Goal: Task Accomplishment & Management: Manage account settings

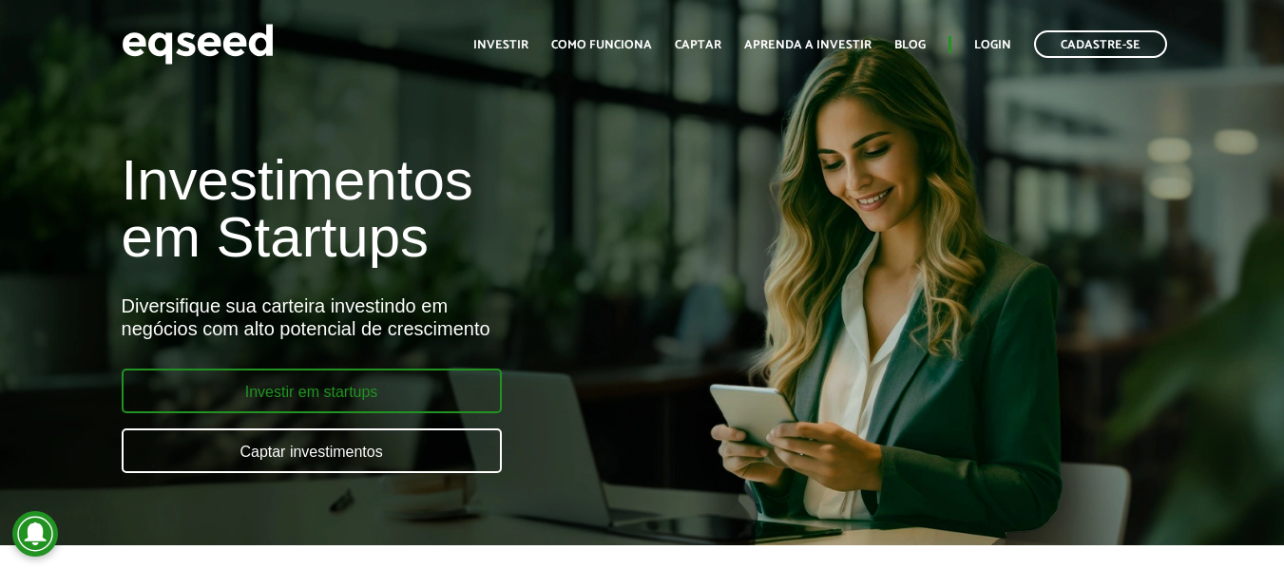
click at [369, 396] on link "Investir em startups" at bounding box center [312, 391] width 380 height 45
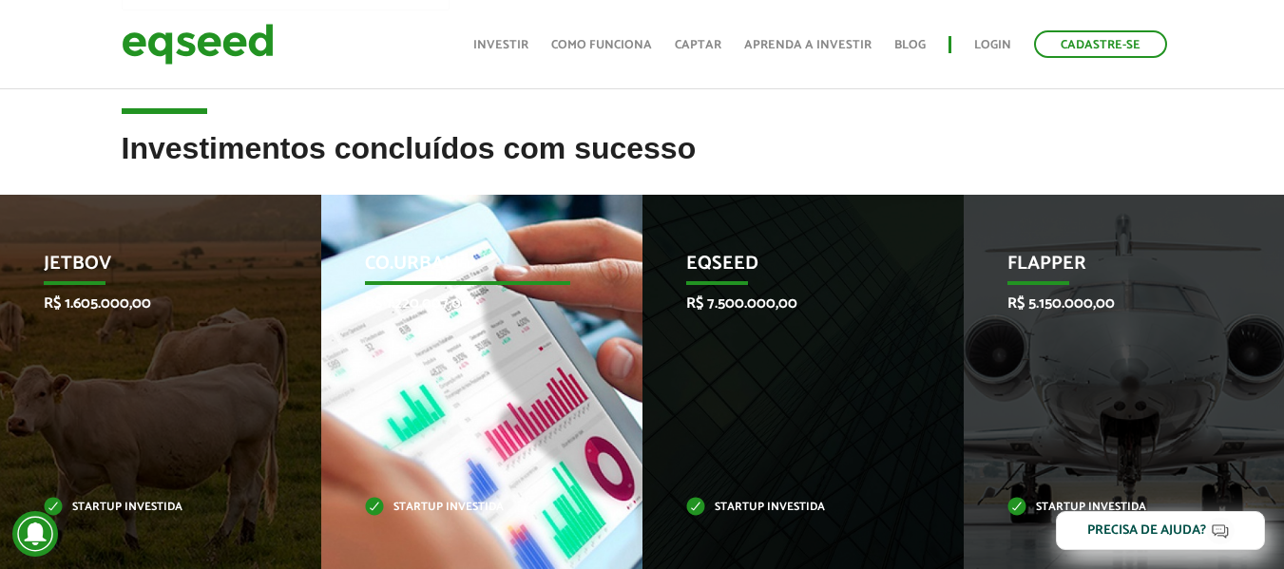
scroll to position [665, 0]
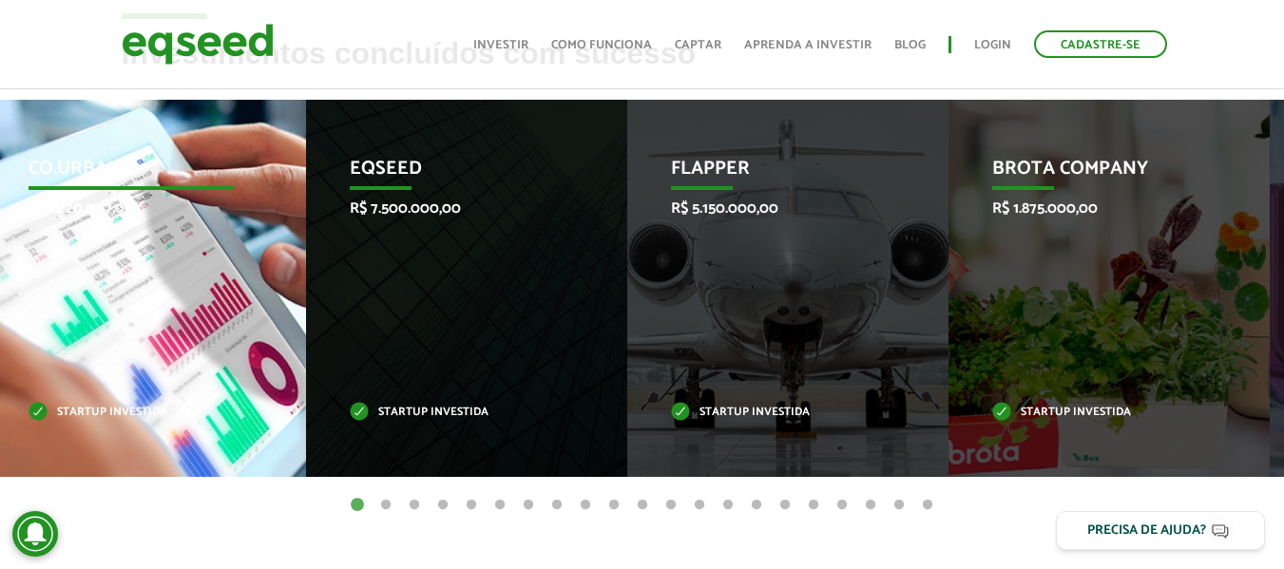
drag, startPoint x: 552, startPoint y: 317, endPoint x: 156, endPoint y: 279, distance: 398.2
click at [156, 279] on div "Co.Urban R$ 1.220.007,00 Startup investida" at bounding box center [131, 288] width 293 height 377
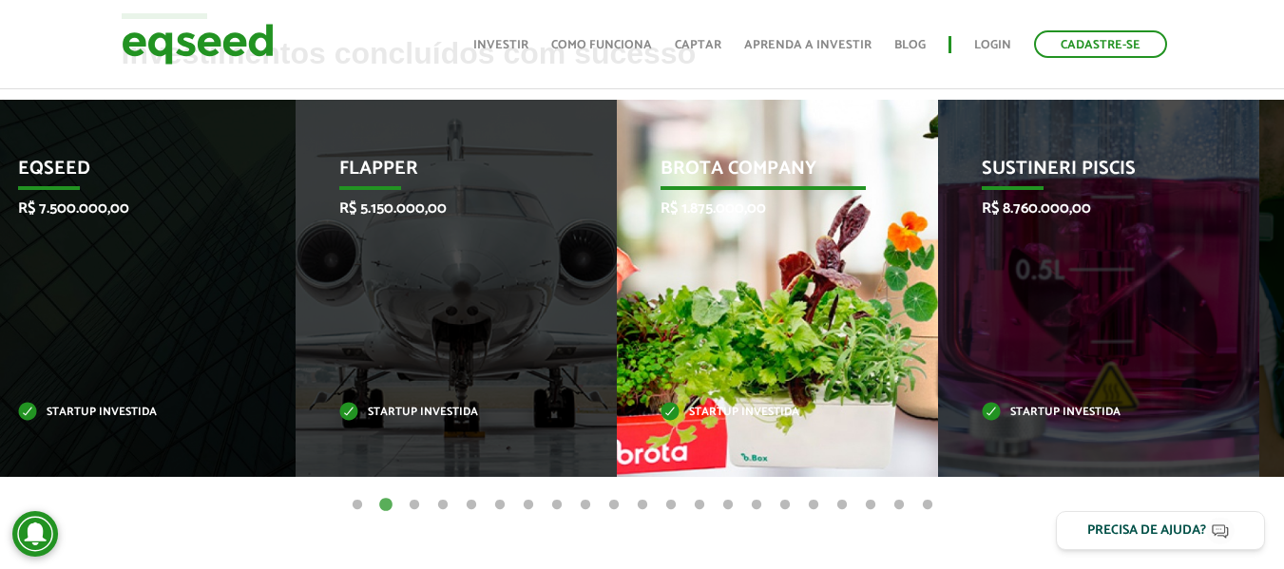
drag, startPoint x: 457, startPoint y: 334, endPoint x: 1200, endPoint y: 348, distance: 742.6
click at [1155, 346] on div "Sustineri Piscis R$ 8.760.000,00 Startup investida" at bounding box center [1084, 288] width 293 height 377
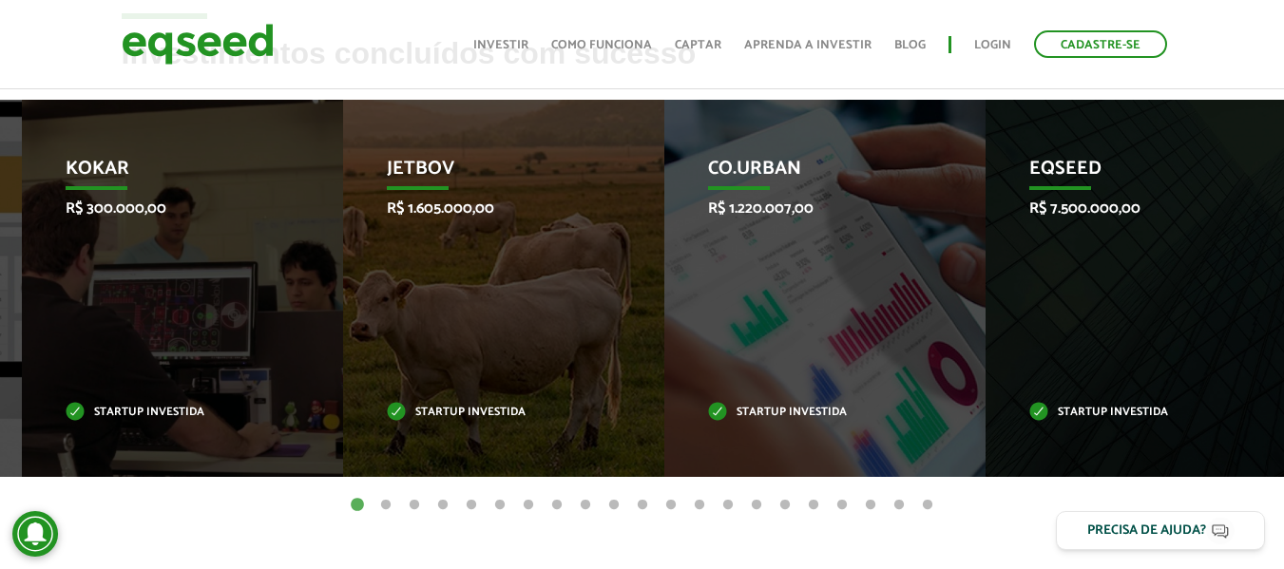
drag, startPoint x: 934, startPoint y: 325, endPoint x: 1277, endPoint y: 306, distance: 343.7
click at [1277, 306] on div "EqSeed R$ 7.500.000,00 Startup investida" at bounding box center [1132, 288] width 293 height 377
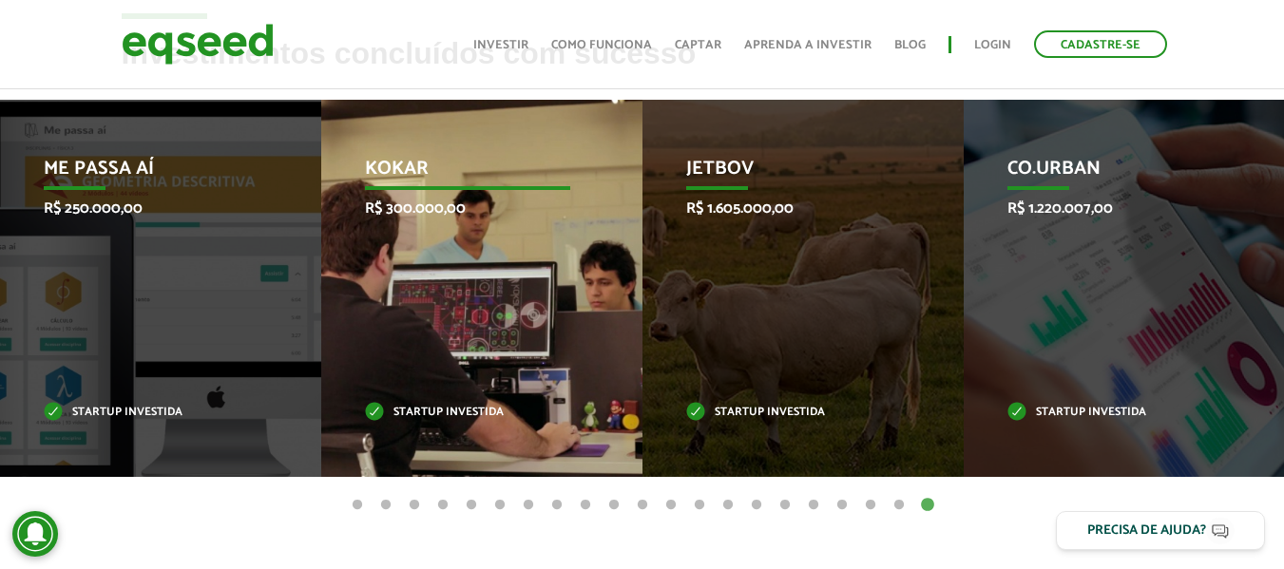
drag, startPoint x: 969, startPoint y: 337, endPoint x: 293, endPoint y: 334, distance: 675.9
click at [321, 334] on div "Kokar R$ 300.000,00 Startup investida" at bounding box center [467, 288] width 293 height 377
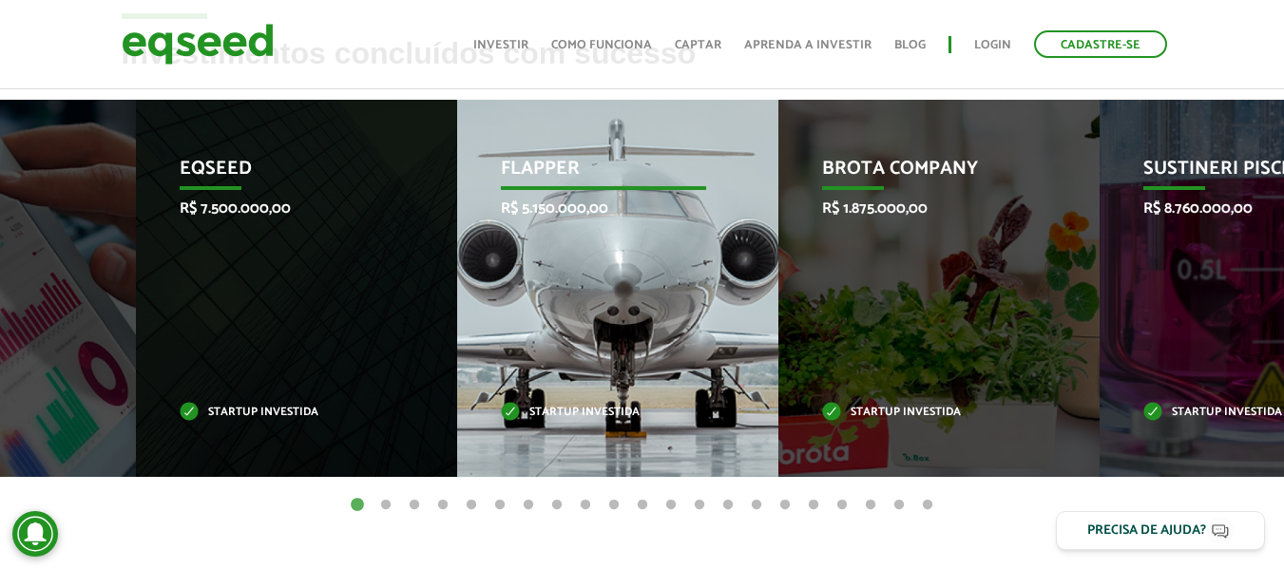
drag, startPoint x: 945, startPoint y: 418, endPoint x: 402, endPoint y: 388, distance: 543.7
click at [407, 389] on li "EqSeed R$ 7.500.000,00 Startup investida" at bounding box center [296, 288] width 321 height 377
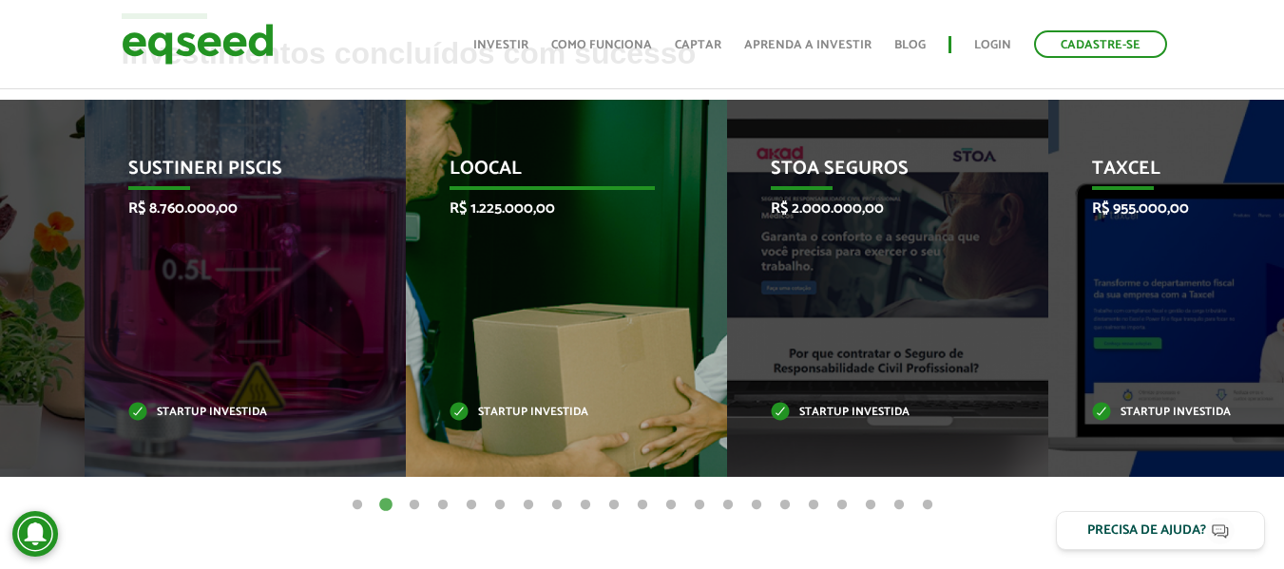
drag, startPoint x: 857, startPoint y: 360, endPoint x: 361, endPoint y: 326, distance: 497.4
click at [406, 326] on div "Loocal R$ 1.225.000,00 Startup investida" at bounding box center [552, 288] width 293 height 377
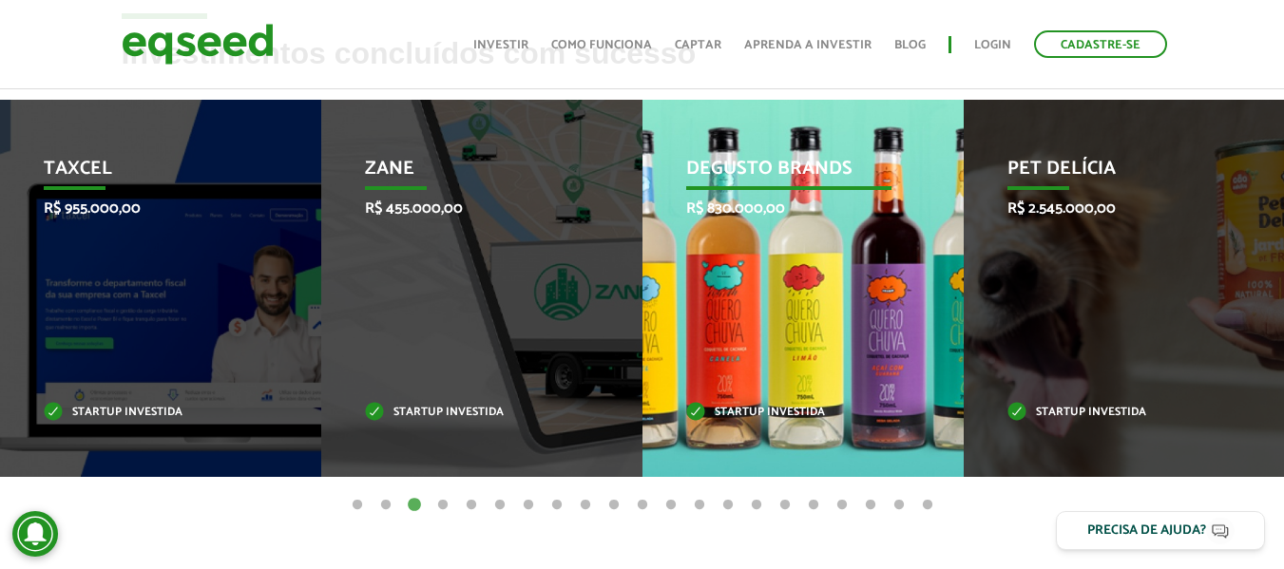
click at [738, 337] on div "Degusto Brands R$ 830.000,00 Startup investida" at bounding box center [789, 288] width 293 height 377
click at [757, 414] on p "Startup investida" at bounding box center [788, 413] width 205 height 10
click at [667, 409] on div "Degusto Brands R$ 830.000,00 Startup investida" at bounding box center [789, 288] width 293 height 377
click at [685, 411] on div "Degusto Brands R$ 830.000,00 Startup investida" at bounding box center [789, 288] width 293 height 377
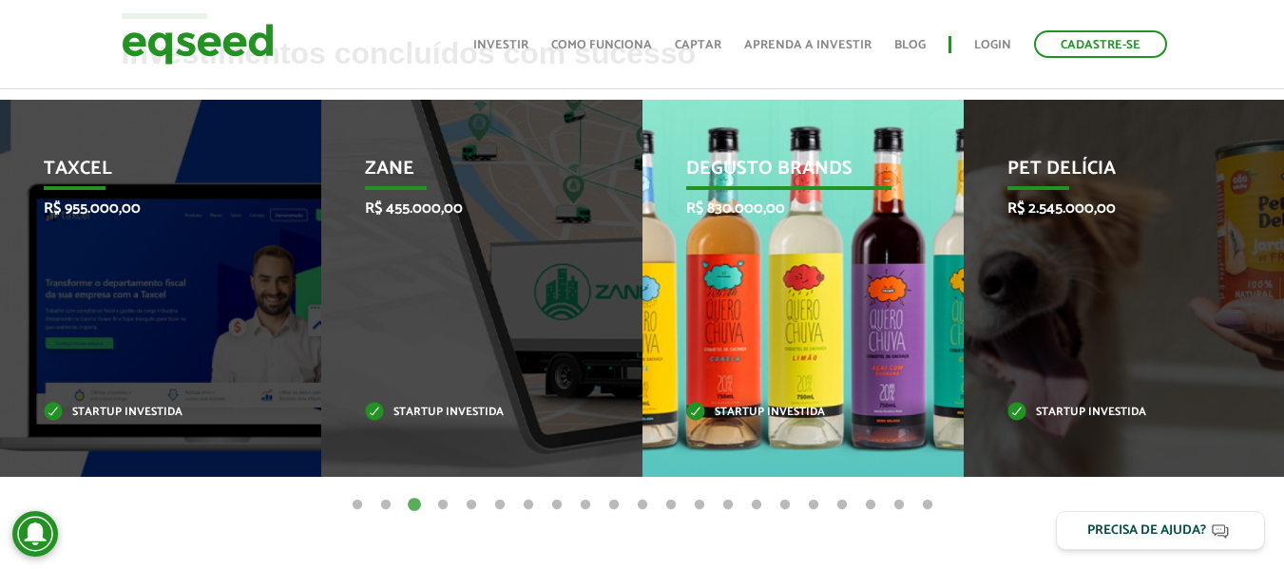
click at [690, 412] on p "Startup investida" at bounding box center [788, 413] width 205 height 10
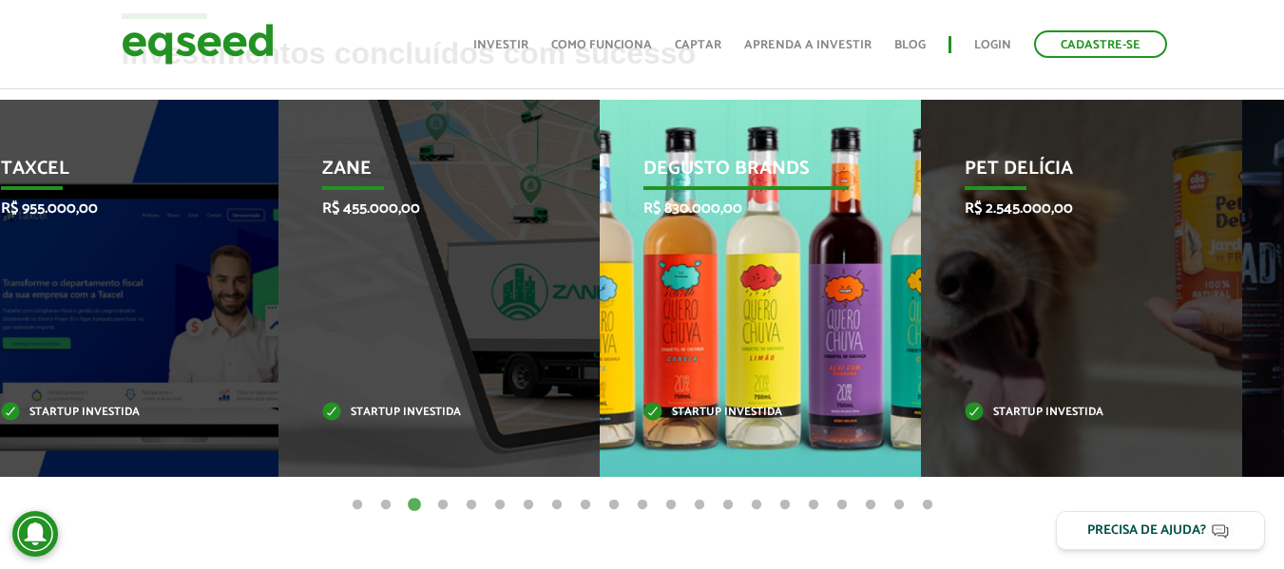
drag, startPoint x: 906, startPoint y: 401, endPoint x: 503, endPoint y: 390, distance: 403.2
click at [600, 390] on div "Degusto Brands R$ 830.000,00 Startup investida" at bounding box center [746, 288] width 293 height 377
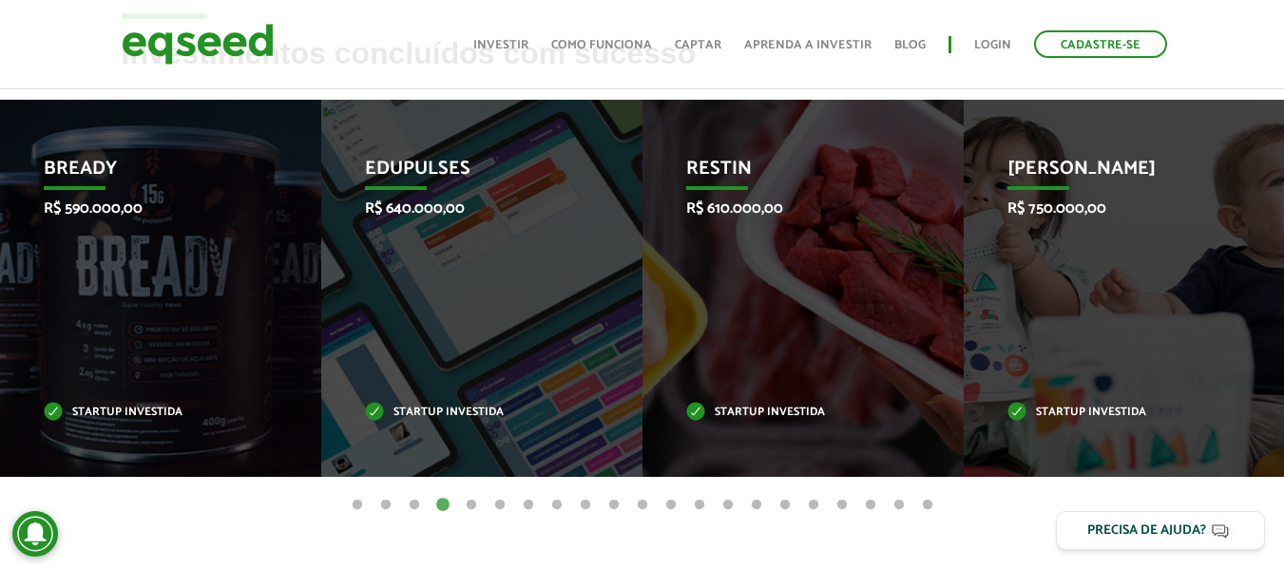
click at [470, 504] on button "5" at bounding box center [471, 505] width 19 height 19
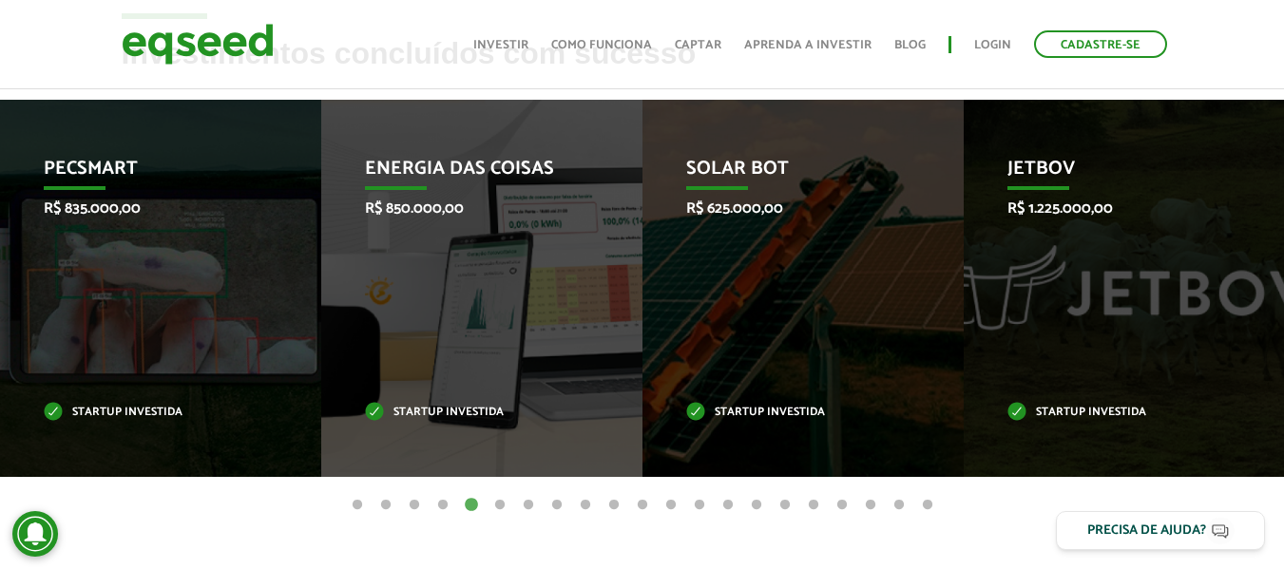
click at [359, 503] on button "1" at bounding box center [357, 505] width 19 height 19
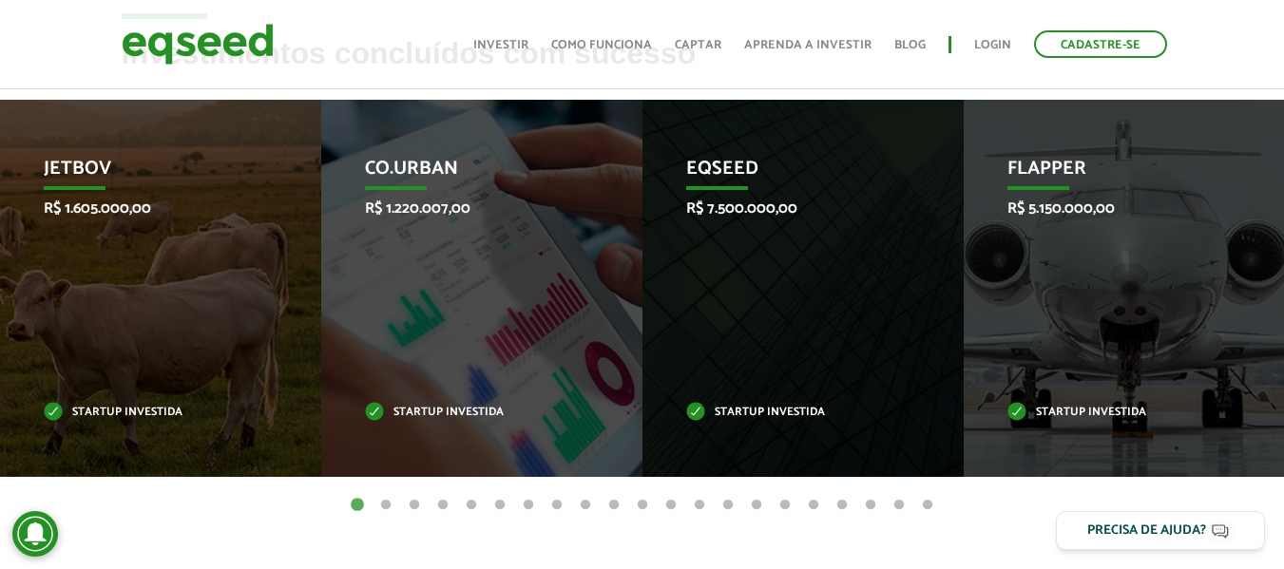
click at [473, 508] on button "5" at bounding box center [471, 505] width 19 height 19
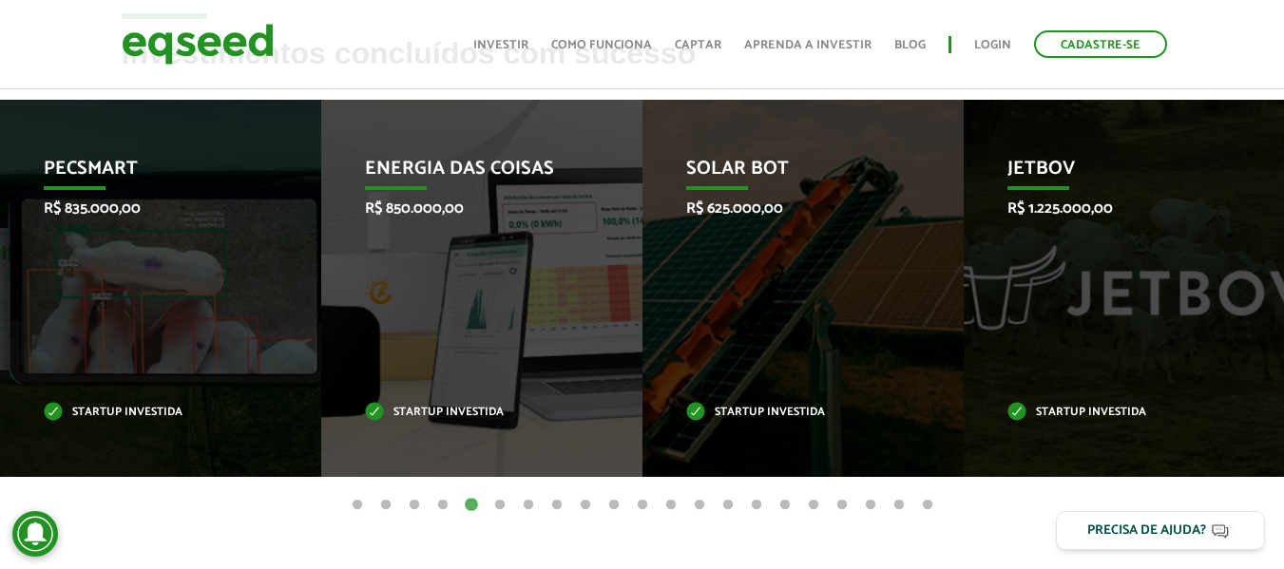
click at [365, 504] on button "1" at bounding box center [357, 505] width 19 height 19
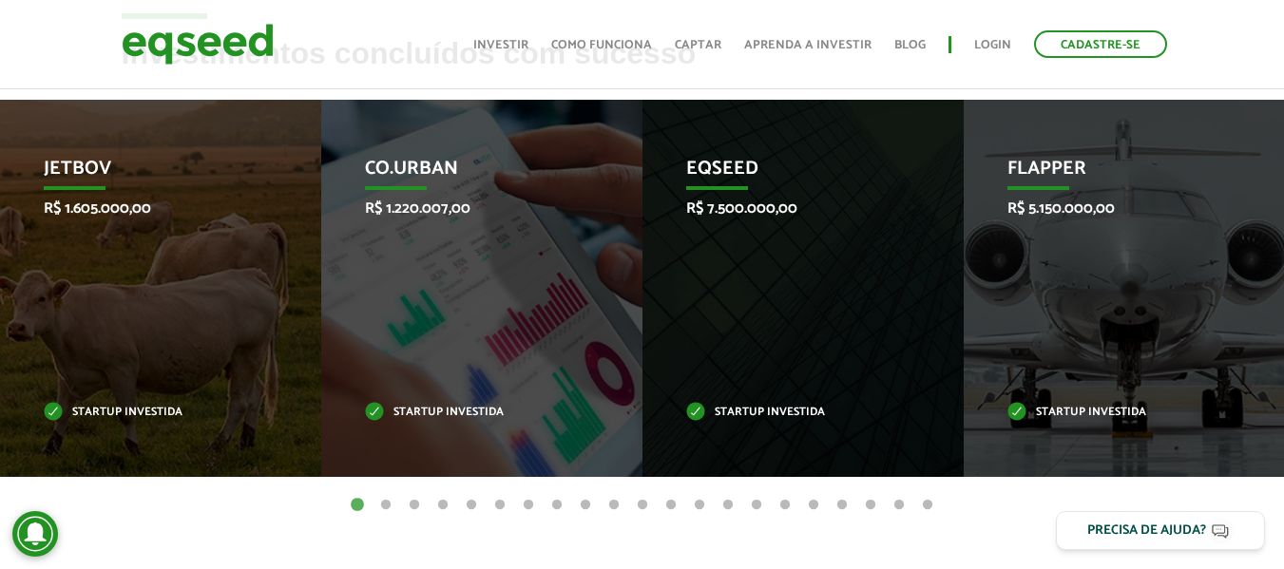
click at [391, 505] on button "2" at bounding box center [385, 505] width 19 height 19
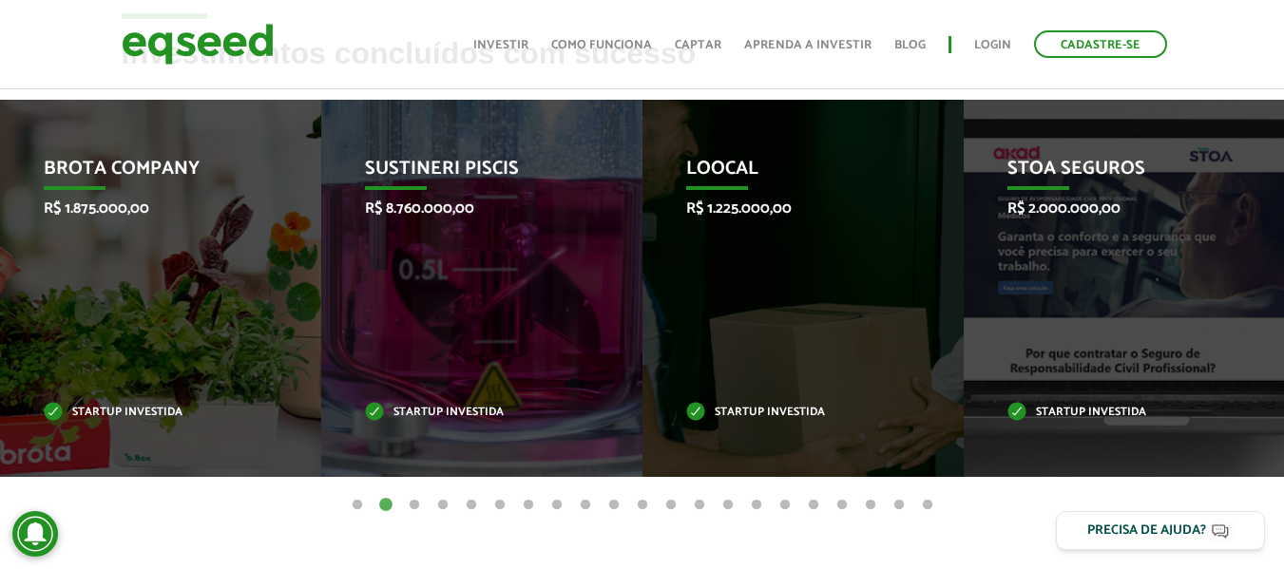
click at [413, 506] on button "3" at bounding box center [414, 505] width 19 height 19
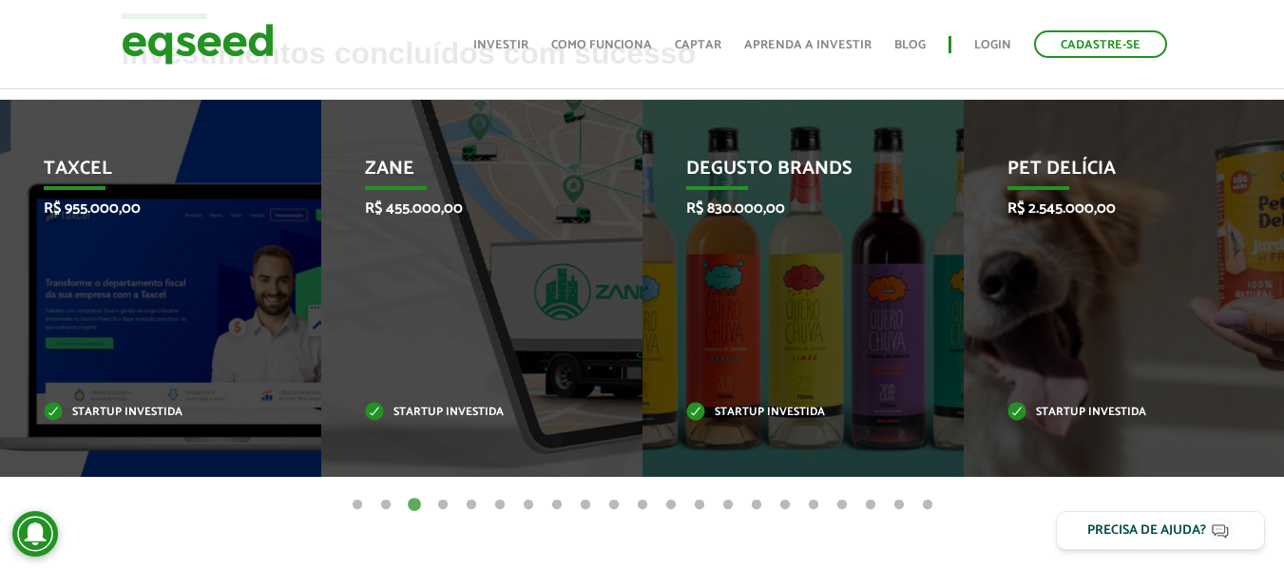
click at [439, 505] on button "4" at bounding box center [443, 505] width 19 height 19
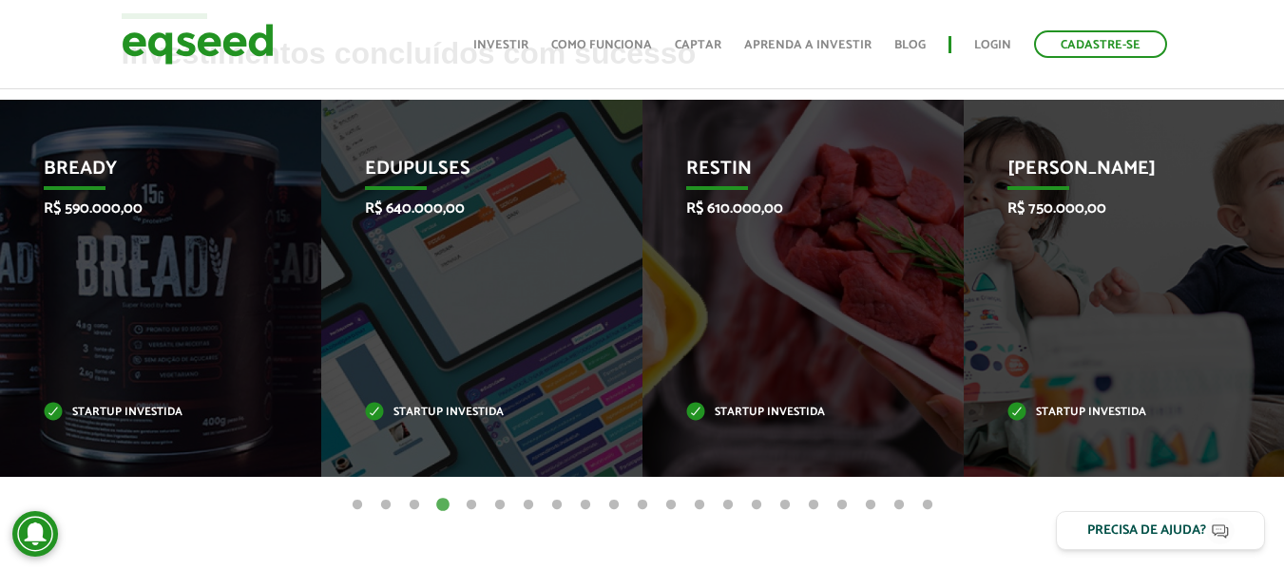
click at [472, 506] on button "5" at bounding box center [471, 505] width 19 height 19
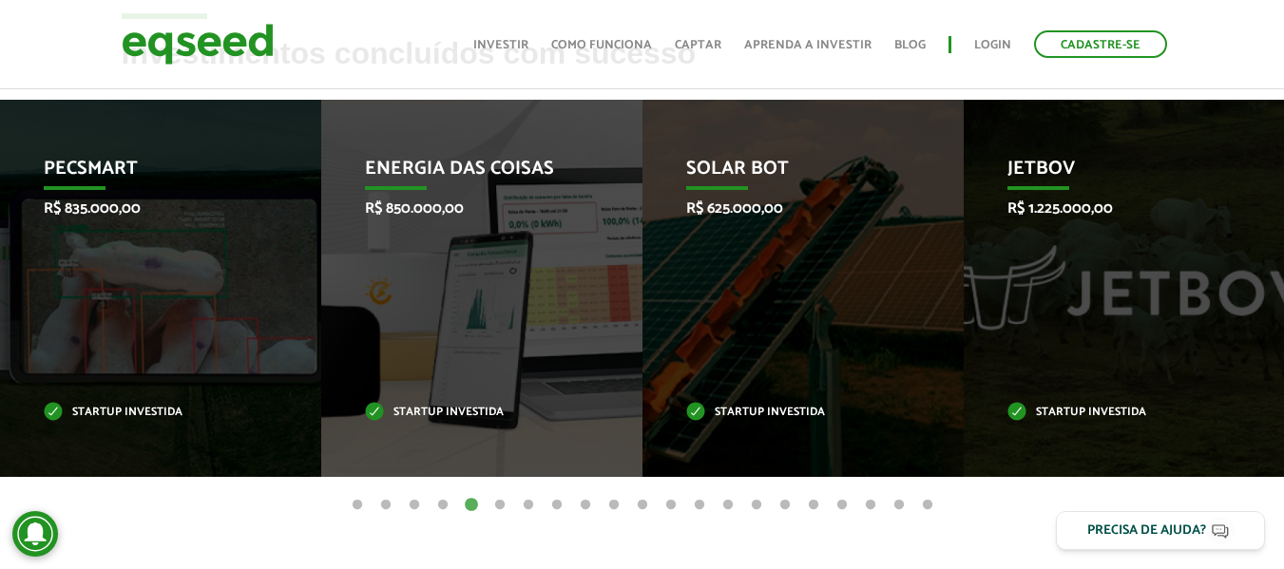
click at [500, 505] on button "6" at bounding box center [500, 505] width 19 height 19
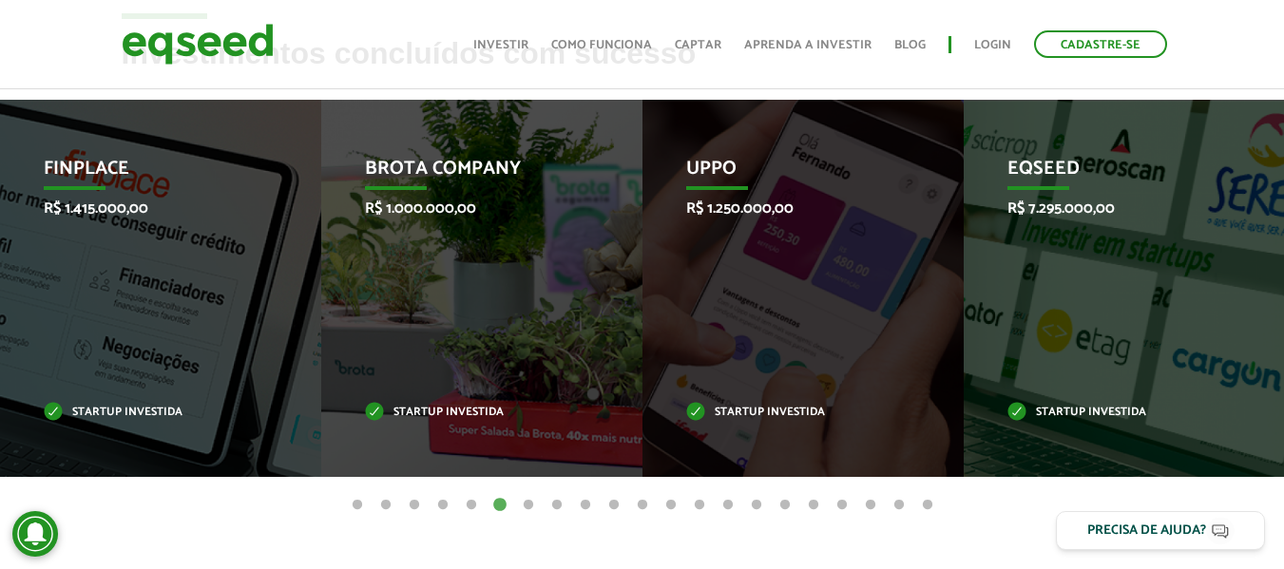
click at [471, 503] on button "5" at bounding box center [471, 505] width 19 height 19
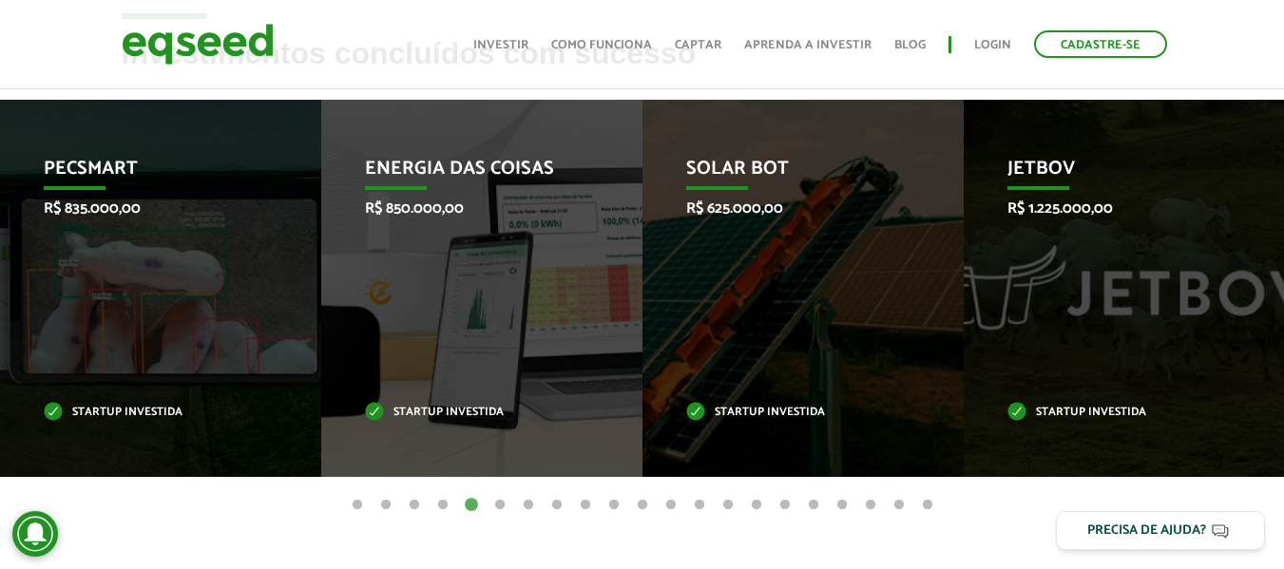
click at [501, 502] on button "6" at bounding box center [500, 505] width 19 height 19
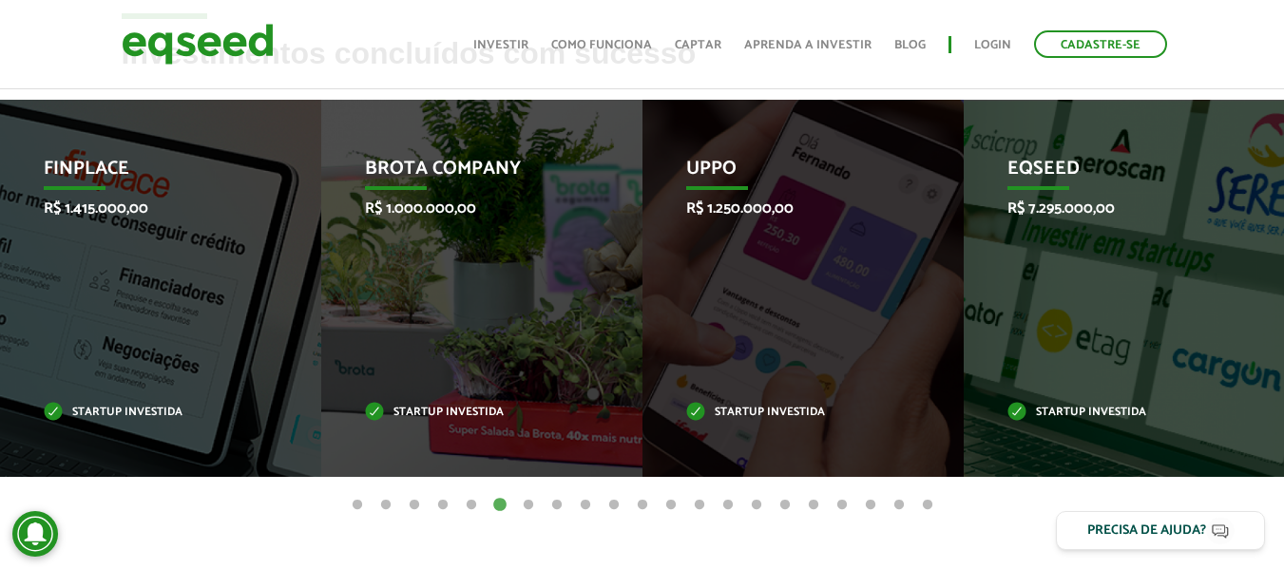
click at [532, 502] on button "7" at bounding box center [528, 505] width 19 height 19
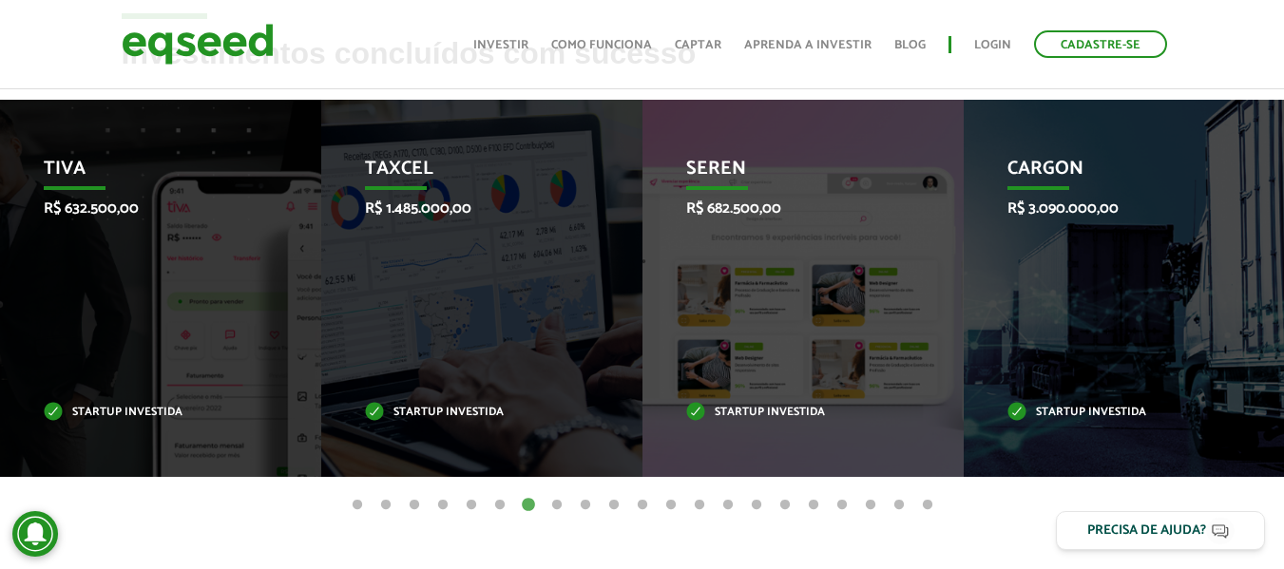
click at [550, 502] on button "8" at bounding box center [557, 505] width 19 height 19
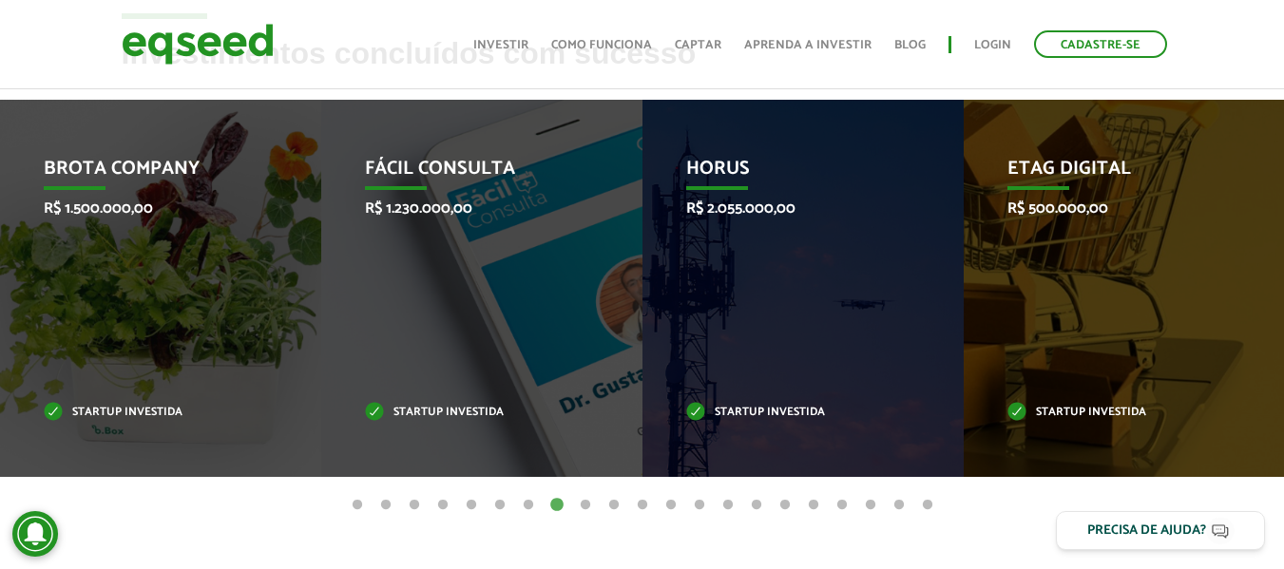
click at [582, 507] on button "9" at bounding box center [585, 505] width 19 height 19
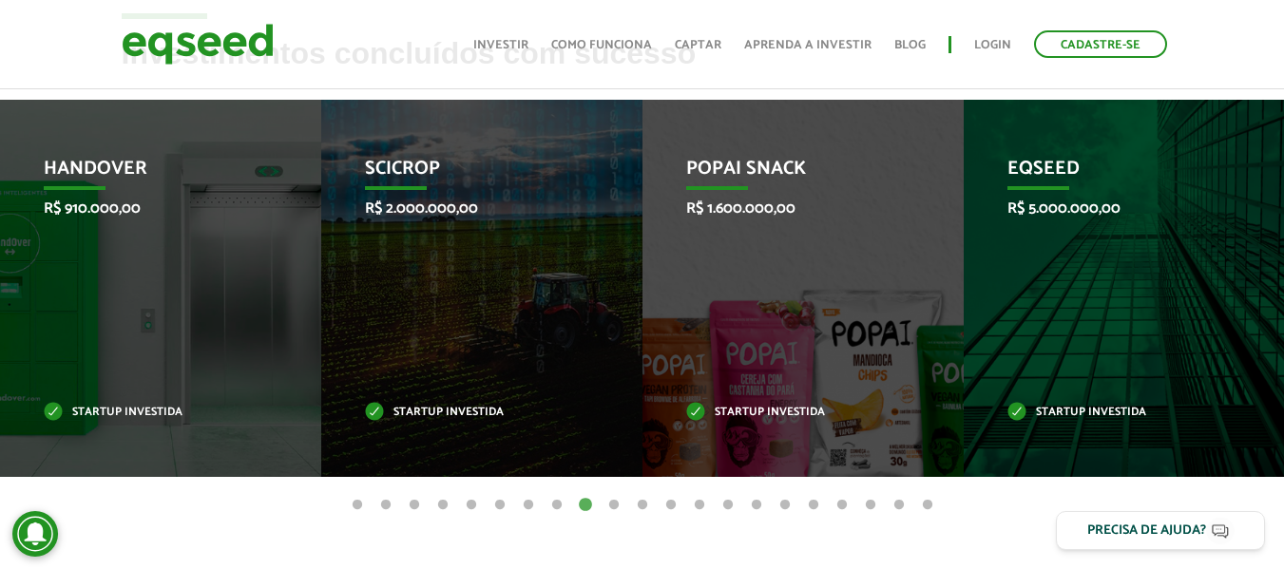
click at [611, 509] on button "10" at bounding box center [614, 505] width 19 height 19
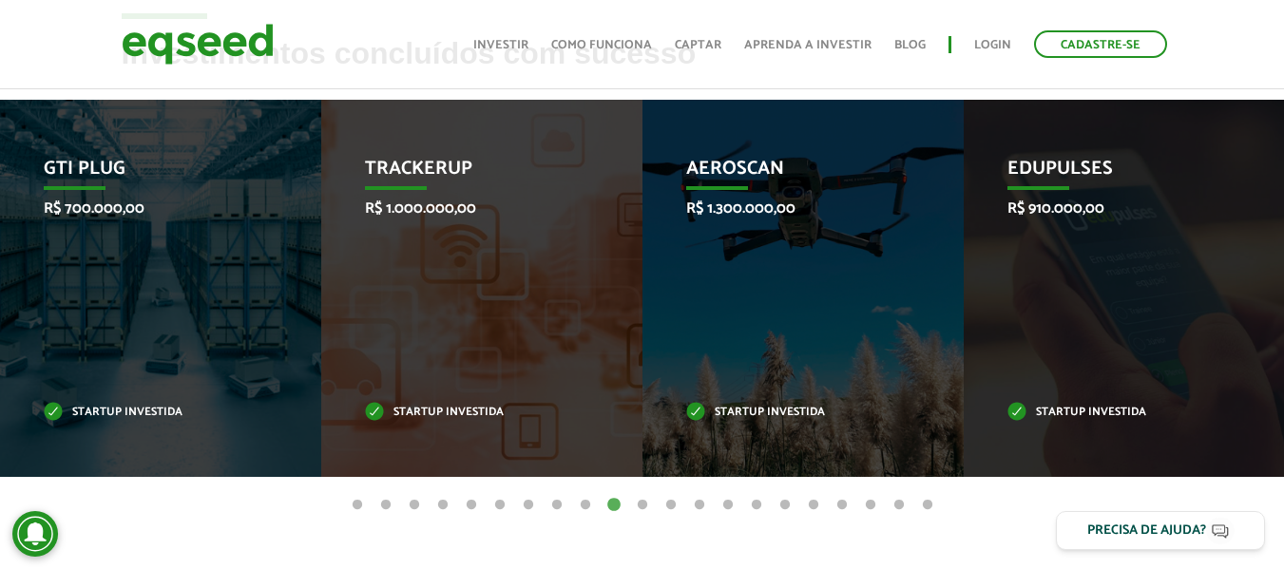
click at [640, 508] on button "11" at bounding box center [642, 505] width 19 height 19
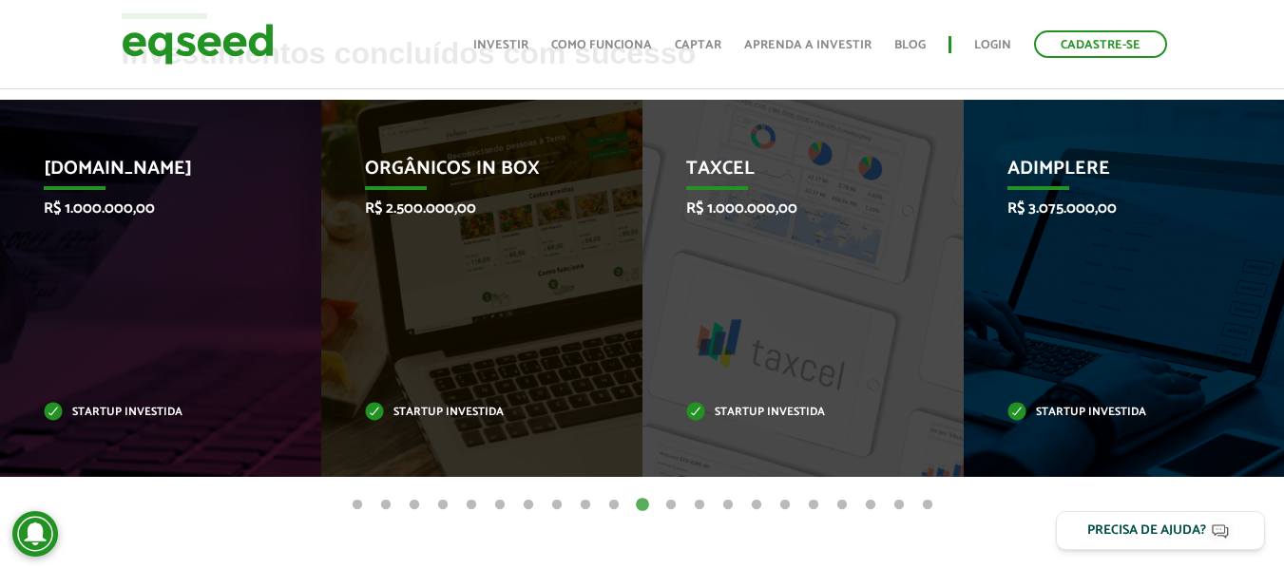
click at [657, 508] on ul "1 2 3 4 5 6 7 8 9 10 11 12 13 14 15 16 17 18 19 20 21" at bounding box center [642, 504] width 1284 height 21
click at [662, 505] on button "12" at bounding box center [671, 505] width 19 height 19
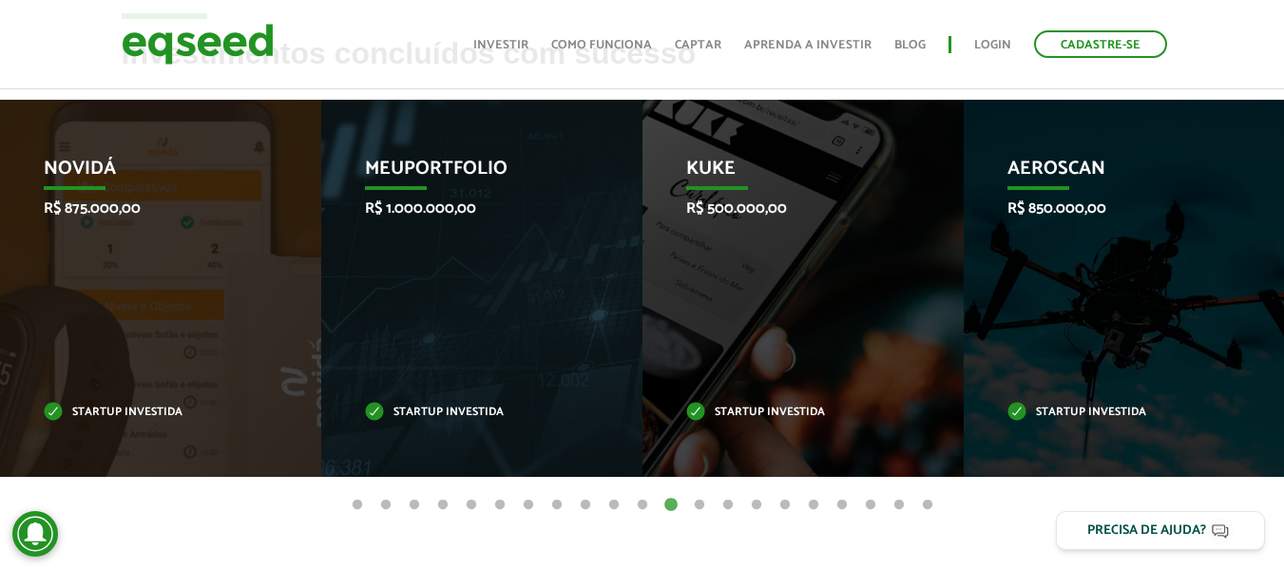
click at [700, 511] on button "13" at bounding box center [699, 505] width 19 height 19
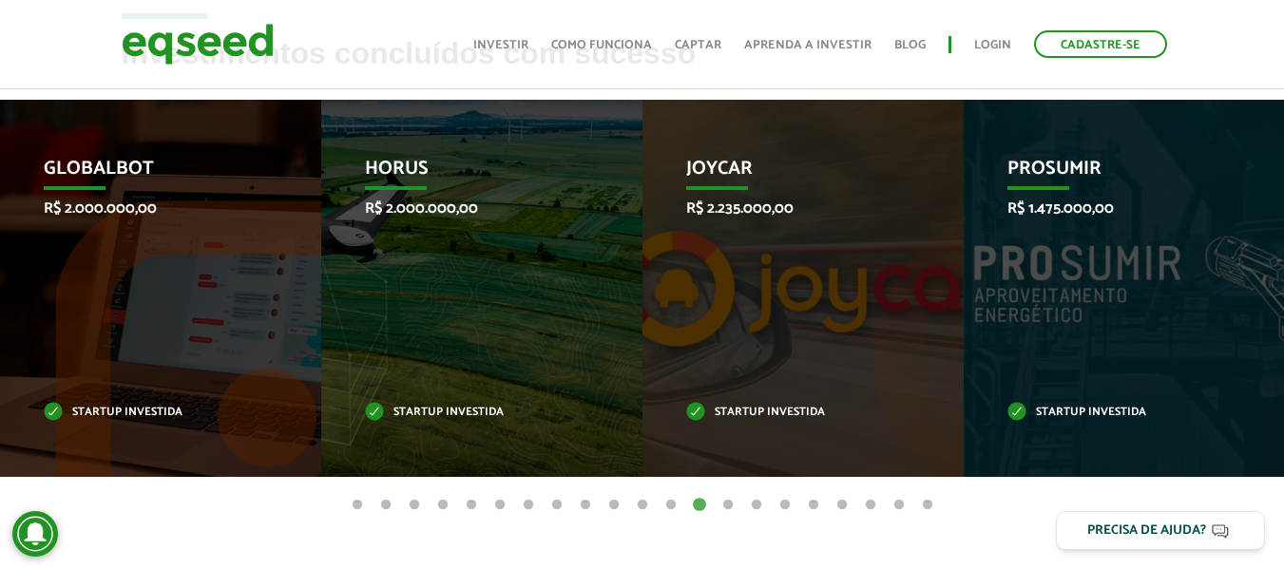
click at [735, 505] on button "14" at bounding box center [728, 505] width 19 height 19
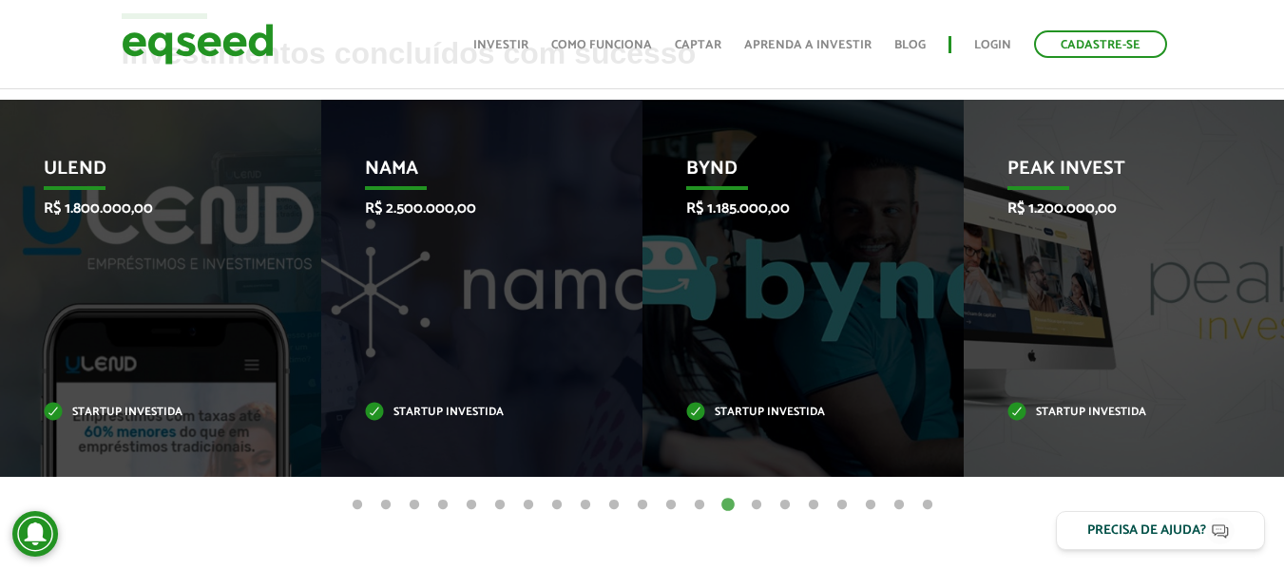
click at [761, 503] on button "15" at bounding box center [756, 505] width 19 height 19
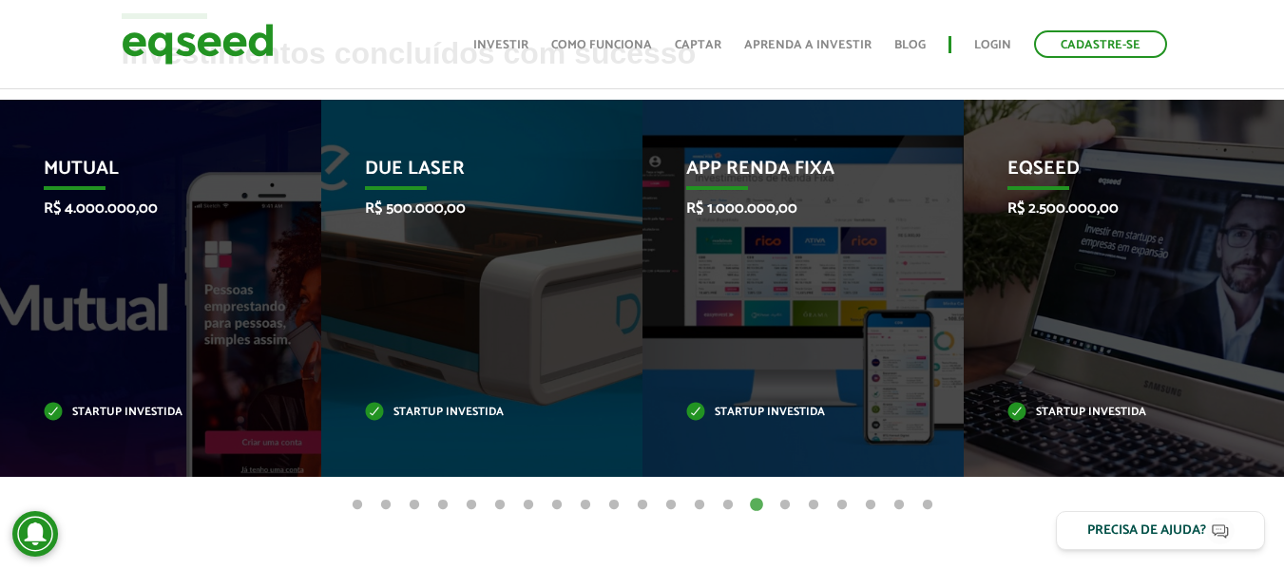
click at [790, 503] on button "16" at bounding box center [785, 505] width 19 height 19
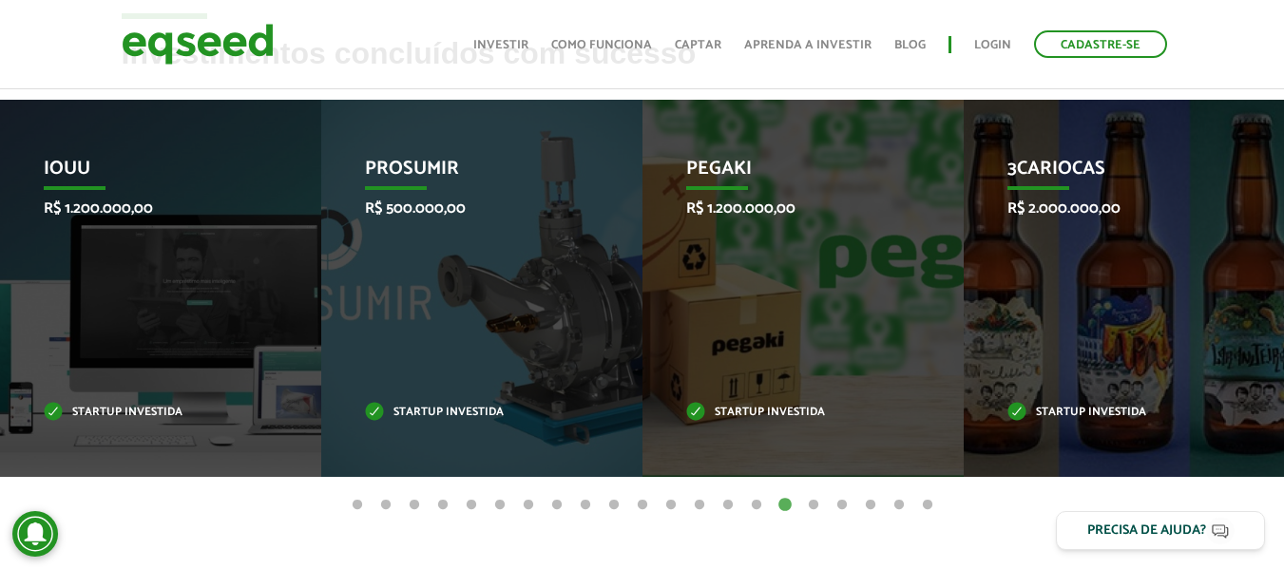
click at [817, 506] on button "17" at bounding box center [813, 505] width 19 height 19
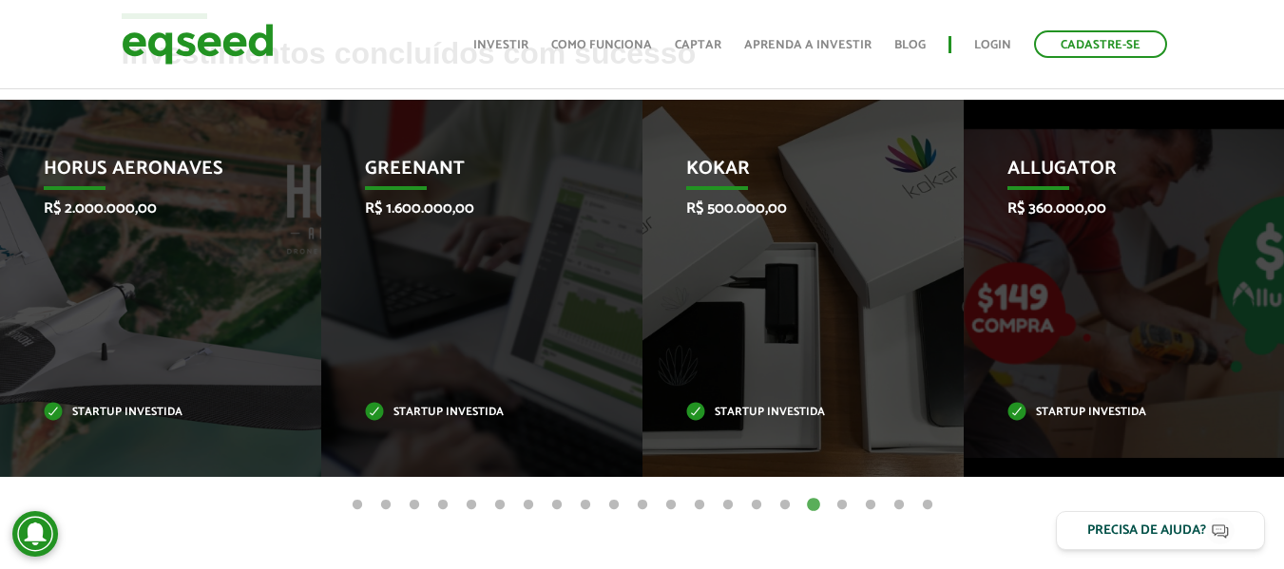
click at [837, 506] on button "18" at bounding box center [842, 505] width 19 height 19
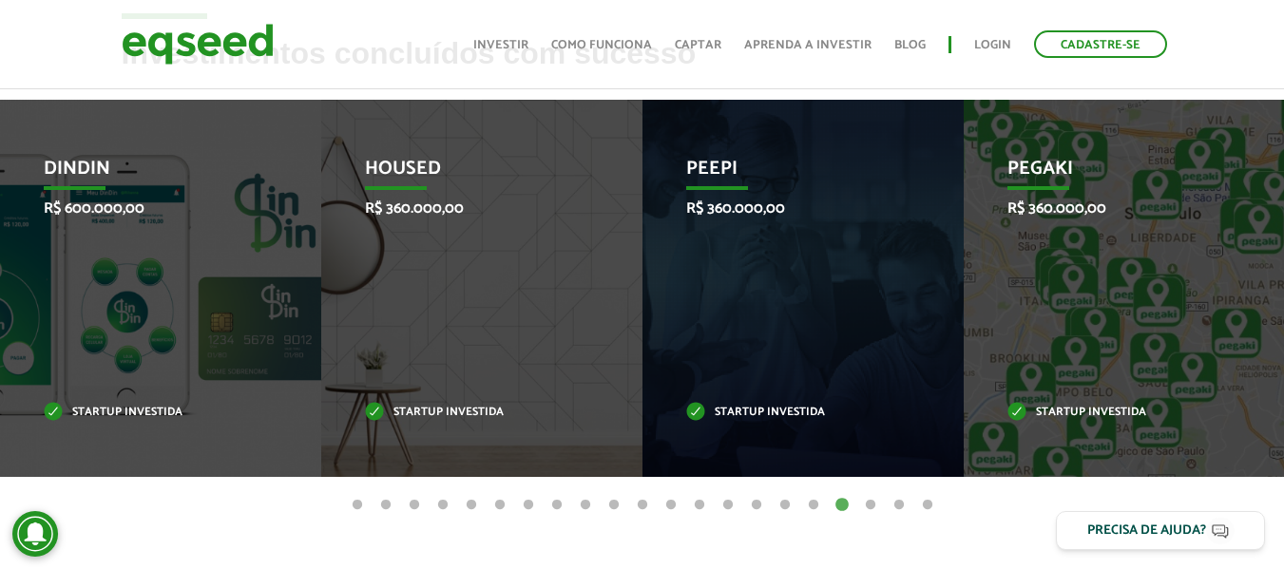
click at [864, 505] on button "19" at bounding box center [870, 505] width 19 height 19
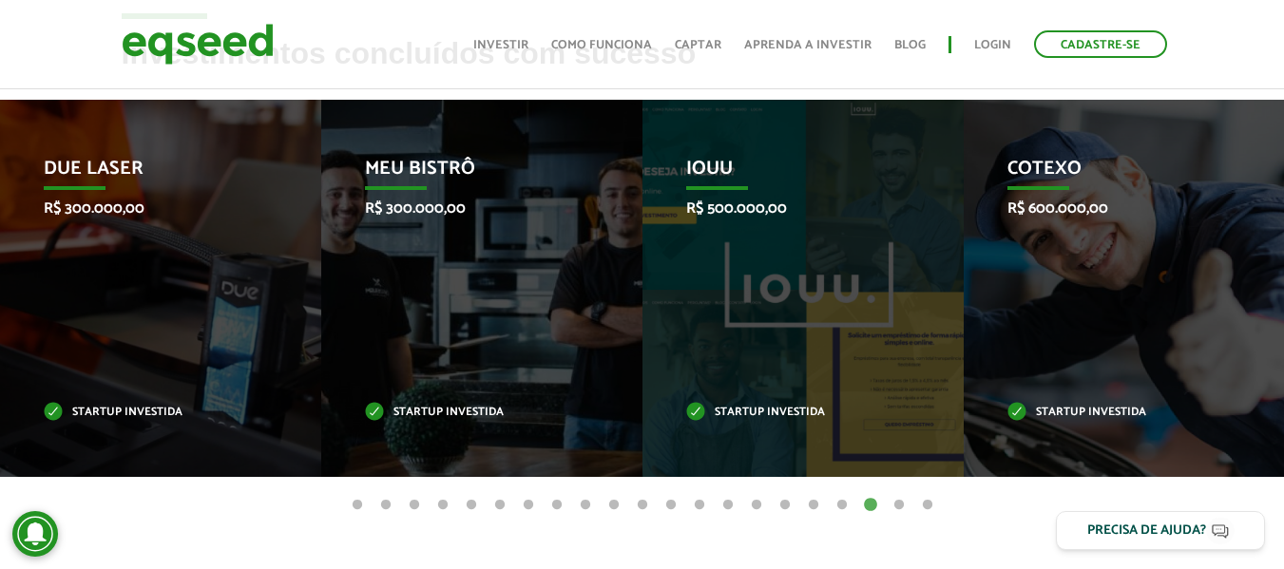
click at [891, 506] on button "20" at bounding box center [899, 505] width 19 height 19
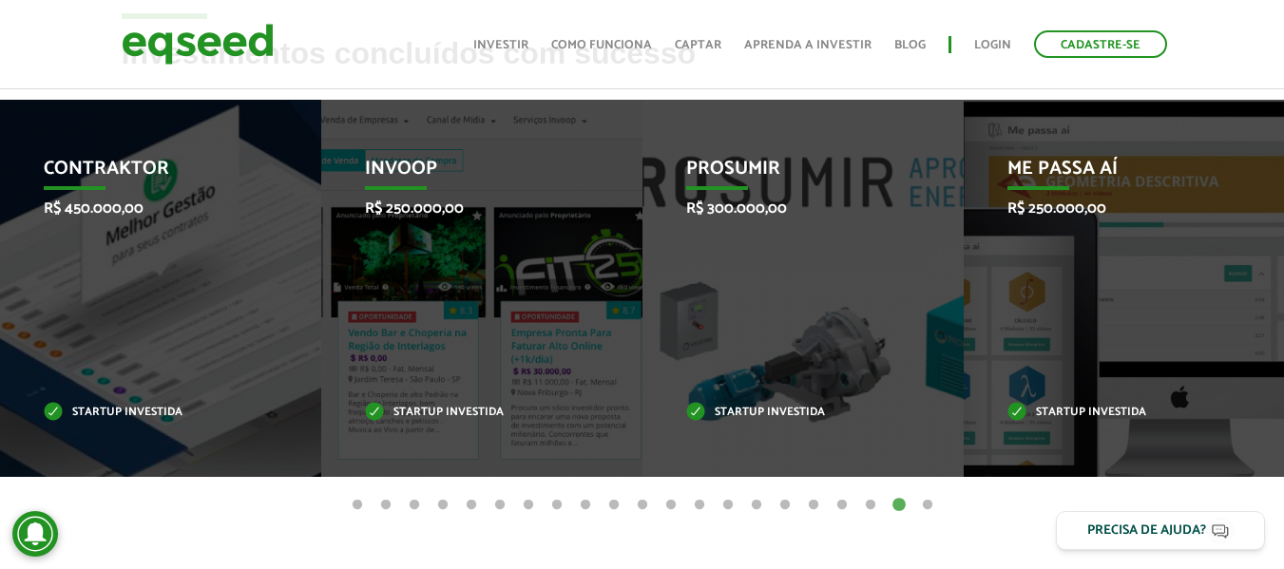
click at [924, 506] on button "21" at bounding box center [927, 505] width 19 height 19
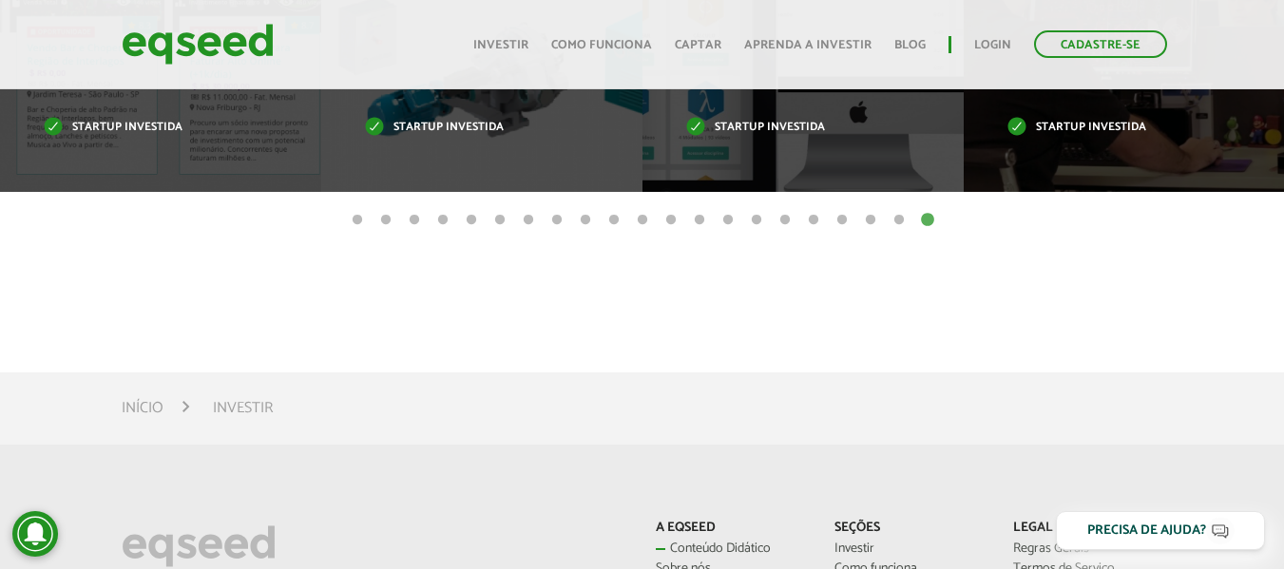
scroll to position [1236, 0]
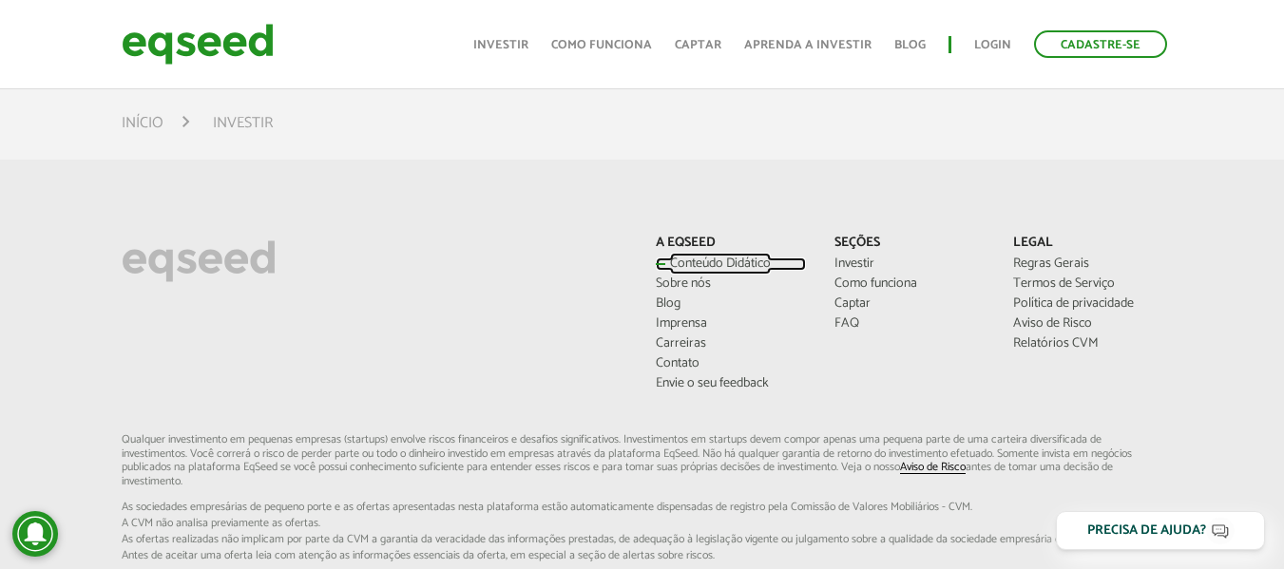
click at [699, 258] on link "Conteúdo Didático" at bounding box center [731, 264] width 150 height 13
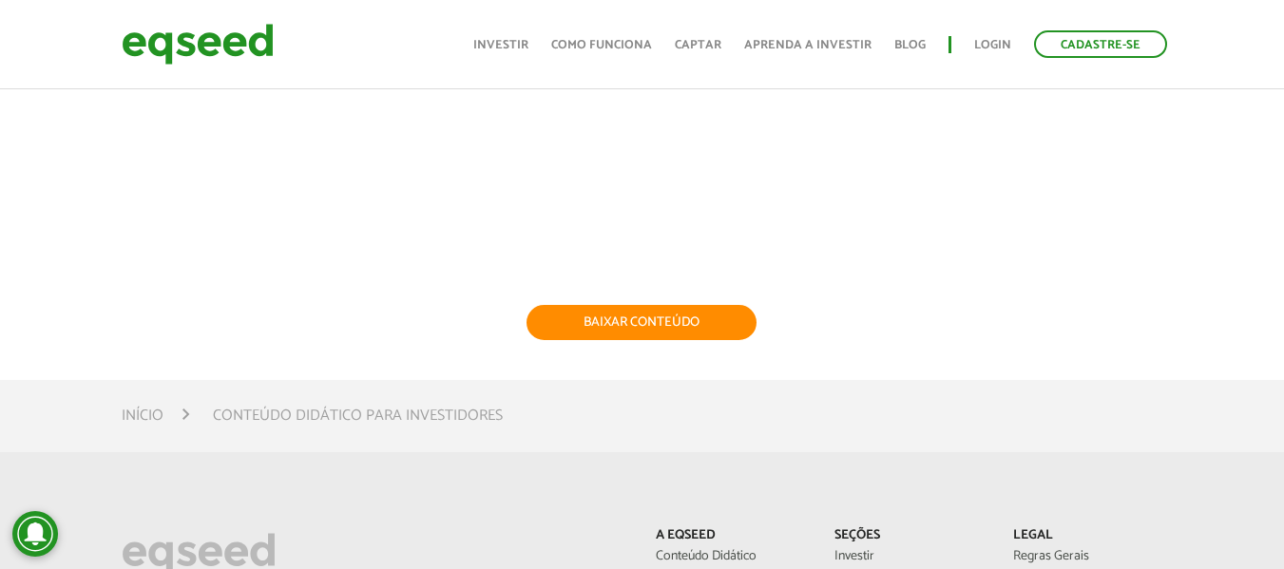
scroll to position [856, 0]
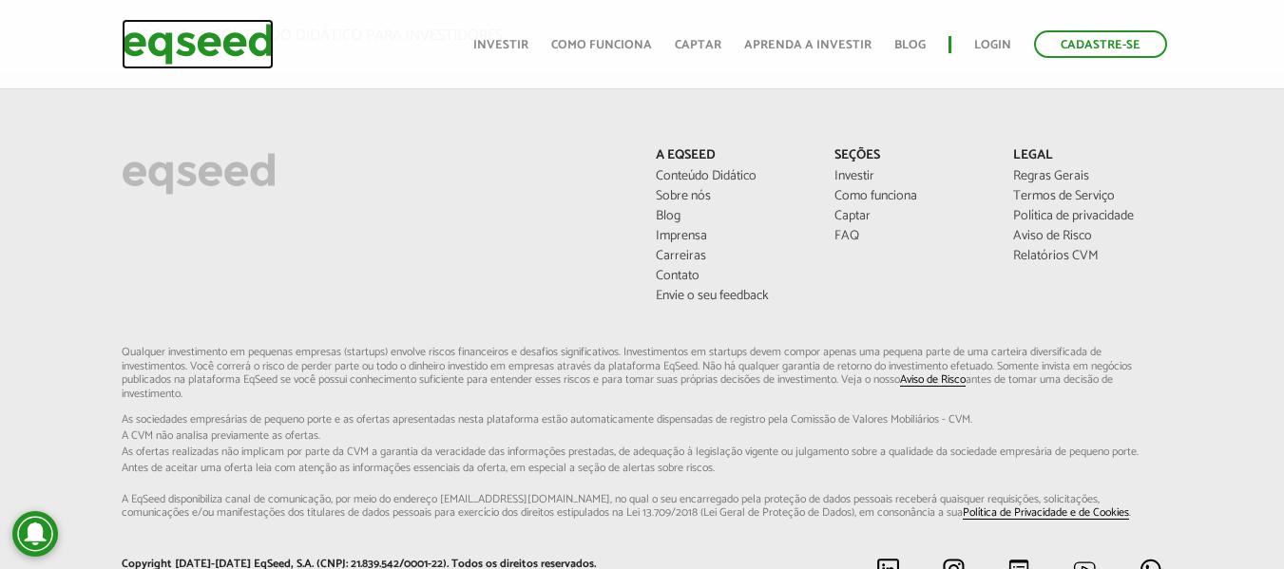
click at [176, 48] on img at bounding box center [198, 44] width 152 height 50
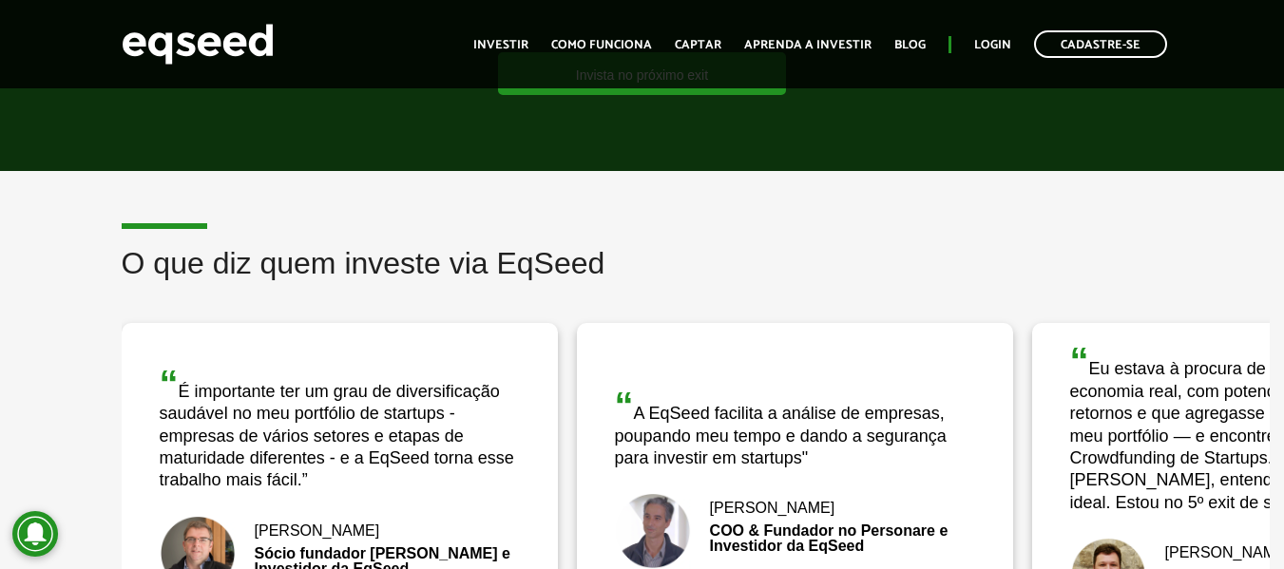
scroll to position [2377, 0]
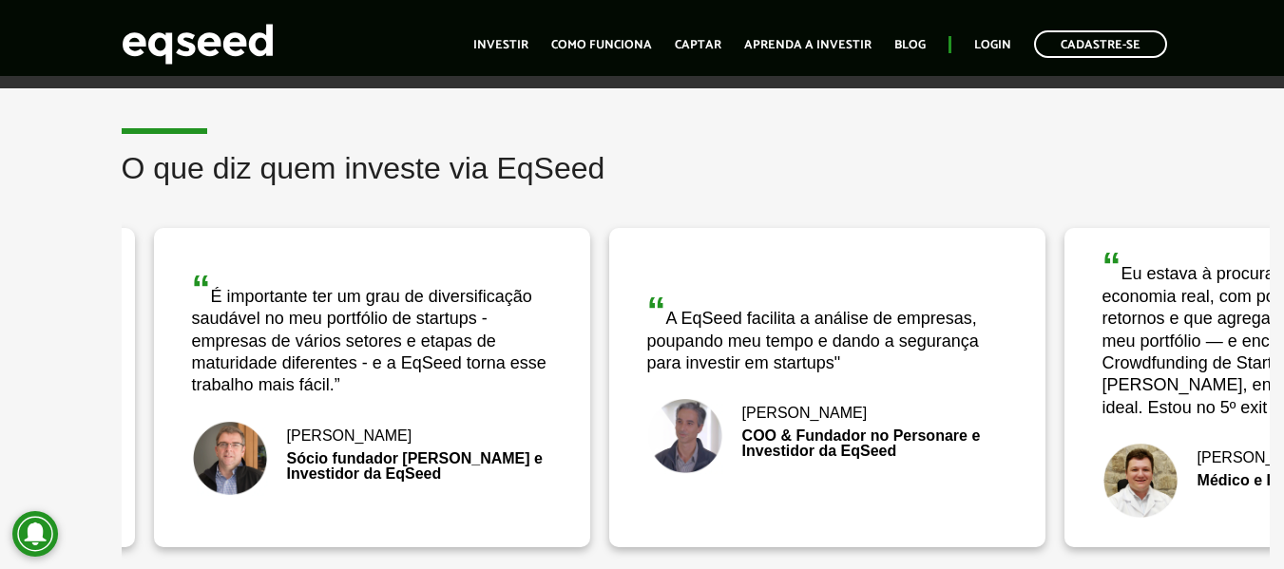
drag, startPoint x: 368, startPoint y: 447, endPoint x: 419, endPoint y: 447, distance: 51.3
click at [419, 452] on div "Sócio fundador Baccio di Latte e Investidor da EqSeed" at bounding box center [372, 467] width 360 height 30
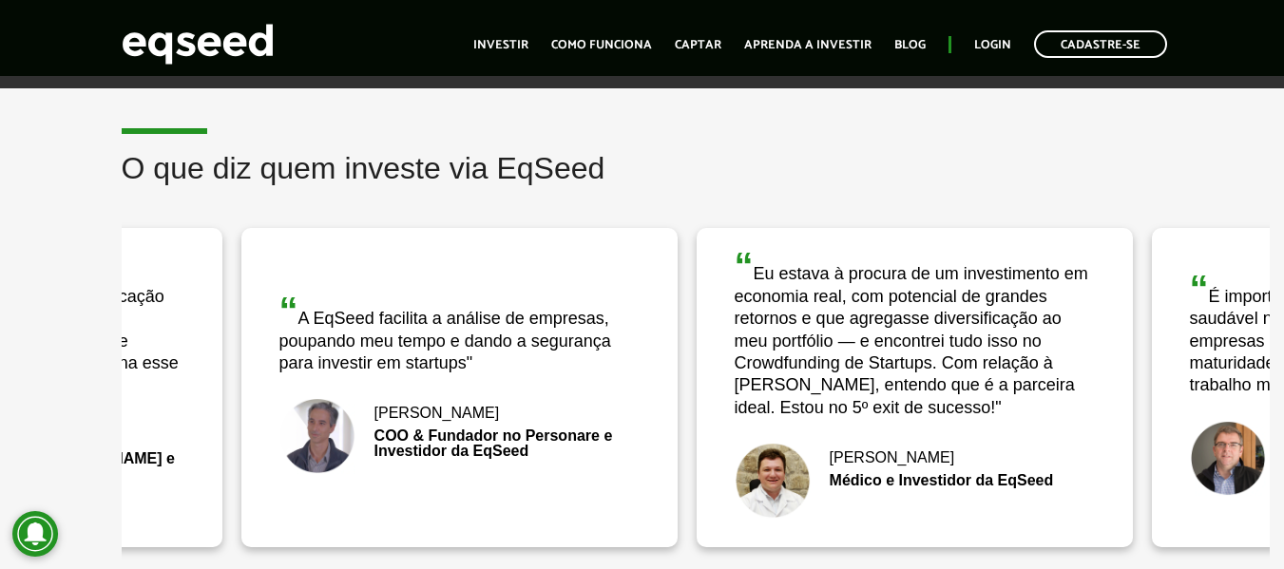
drag, startPoint x: 879, startPoint y: 340, endPoint x: 544, endPoint y: 333, distance: 335.7
click at [544, 333] on div "“ A EqSeed facilita a análise de empresas, poupando meu tempo e dando a seguran…" at bounding box center [459, 333] width 360 height 83
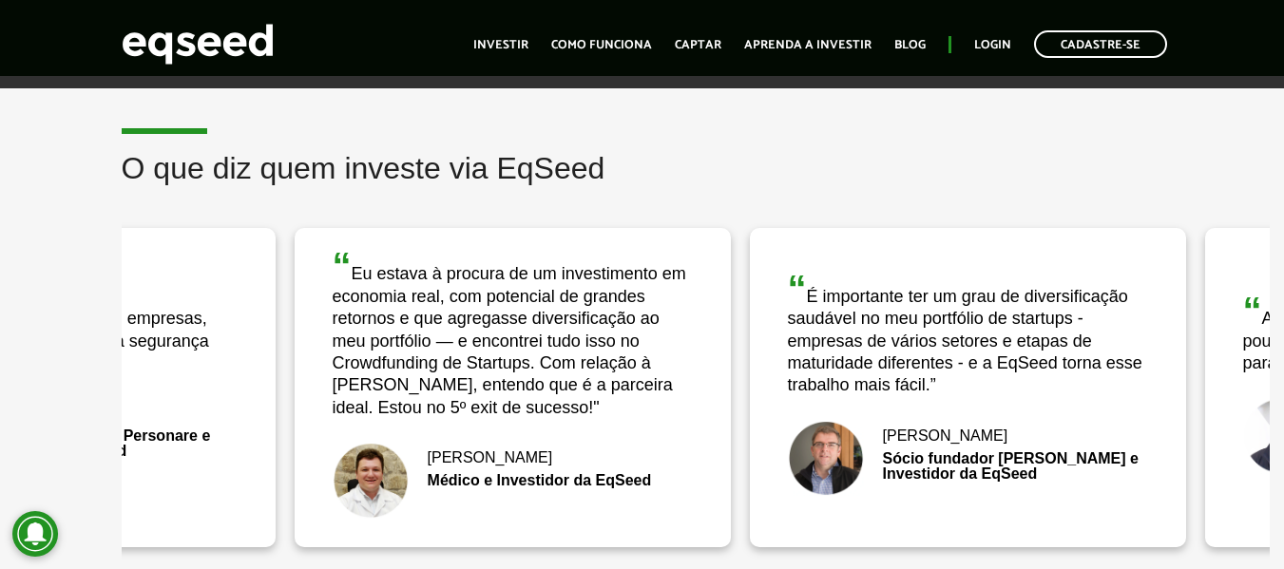
drag, startPoint x: 819, startPoint y: 372, endPoint x: 506, endPoint y: 344, distance: 314.9
click at [506, 344] on div "“ Eu estava à procura de um investimento em economia real, com potencial de gra…" at bounding box center [513, 333] width 360 height 172
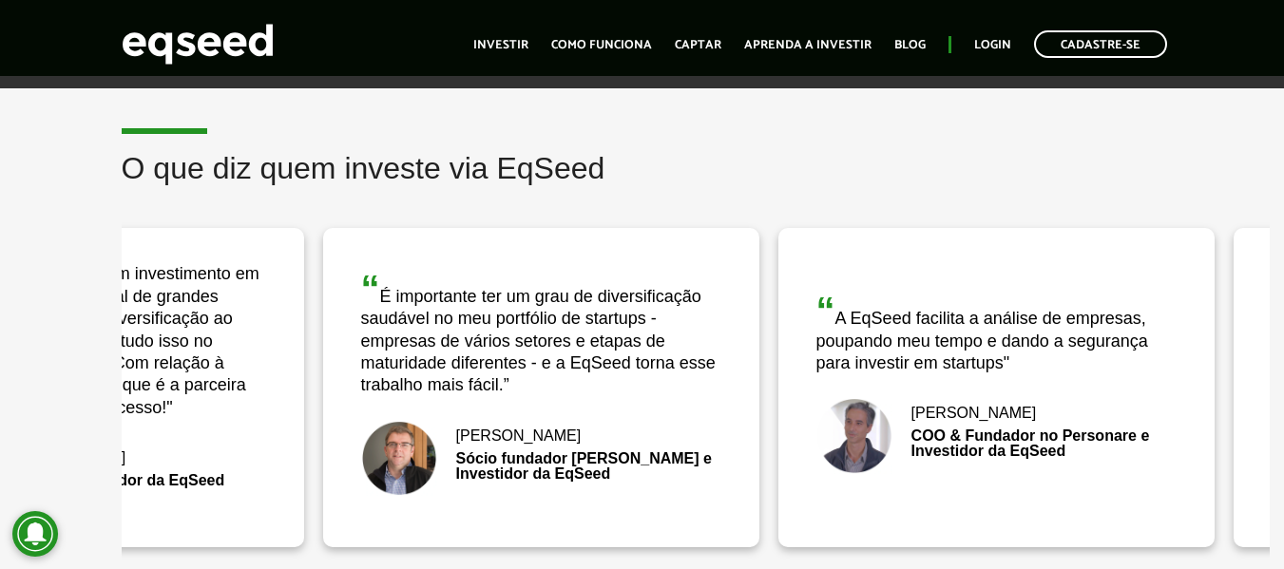
drag, startPoint x: 758, startPoint y: 385, endPoint x: 521, endPoint y: 369, distance: 237.3
click at [521, 369] on div "“ É importante ter um grau de diversificação saudável no meu portfólio de start…" at bounding box center [541, 333] width 360 height 127
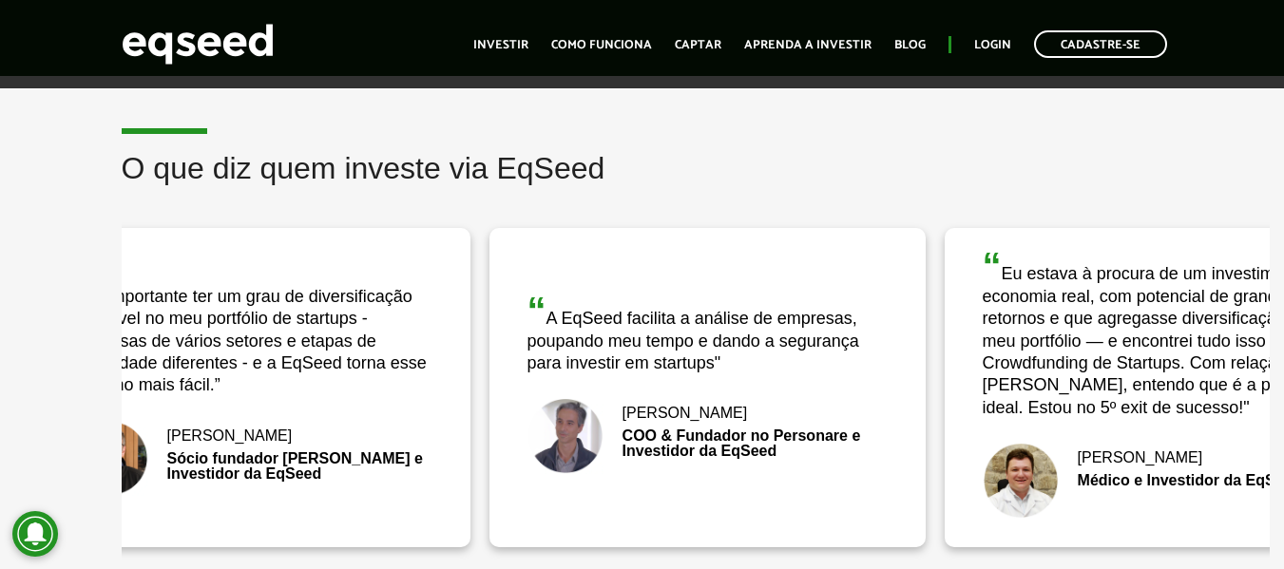
drag, startPoint x: 598, startPoint y: 419, endPoint x: 451, endPoint y: 409, distance: 147.7
click at [528, 410] on img at bounding box center [566, 436] width 76 height 76
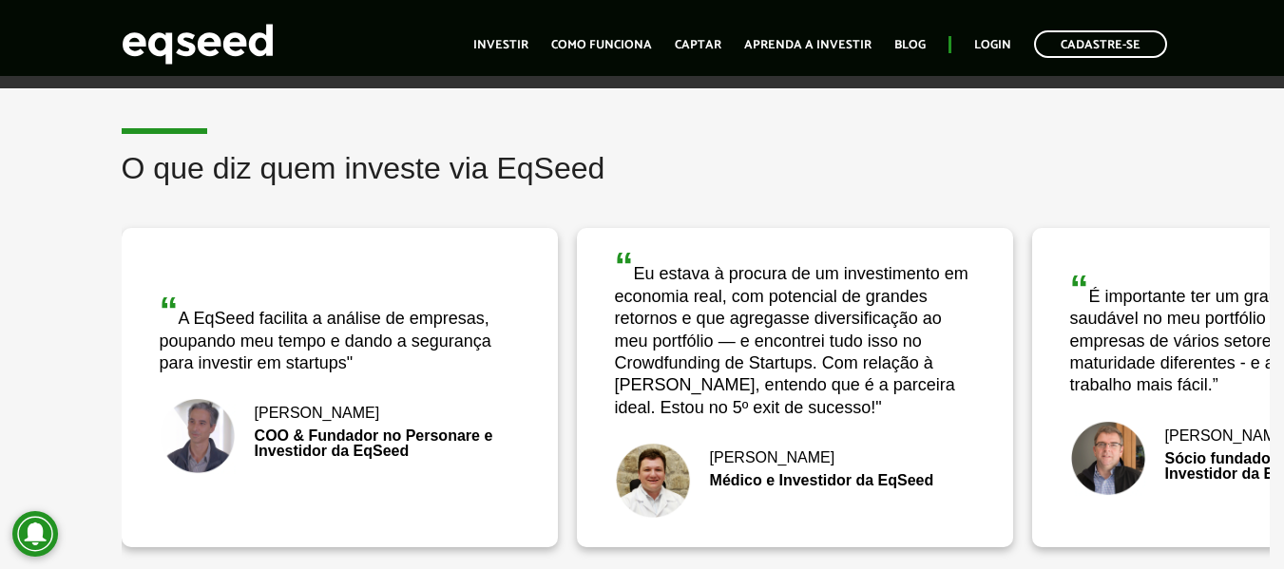
drag, startPoint x: 733, startPoint y: 418, endPoint x: 514, endPoint y: 414, distance: 218.7
click at [577, 414] on div "“ Eu estava à procura de um investimento em economia real, com potencial de gra…" at bounding box center [795, 387] width 436 height 318
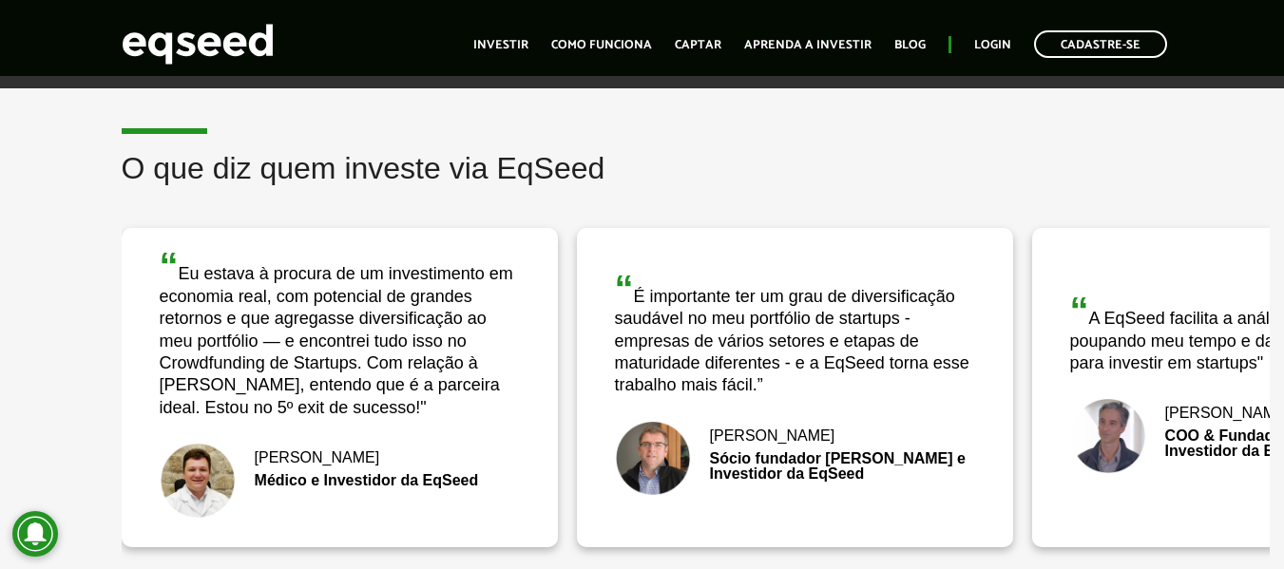
drag, startPoint x: 845, startPoint y: 416, endPoint x: 543, endPoint y: 385, distance: 303.9
click at [577, 387] on div "“ É importante ter um grau de diversificação saudável no meu portfólio de start…" at bounding box center [795, 387] width 436 height 318
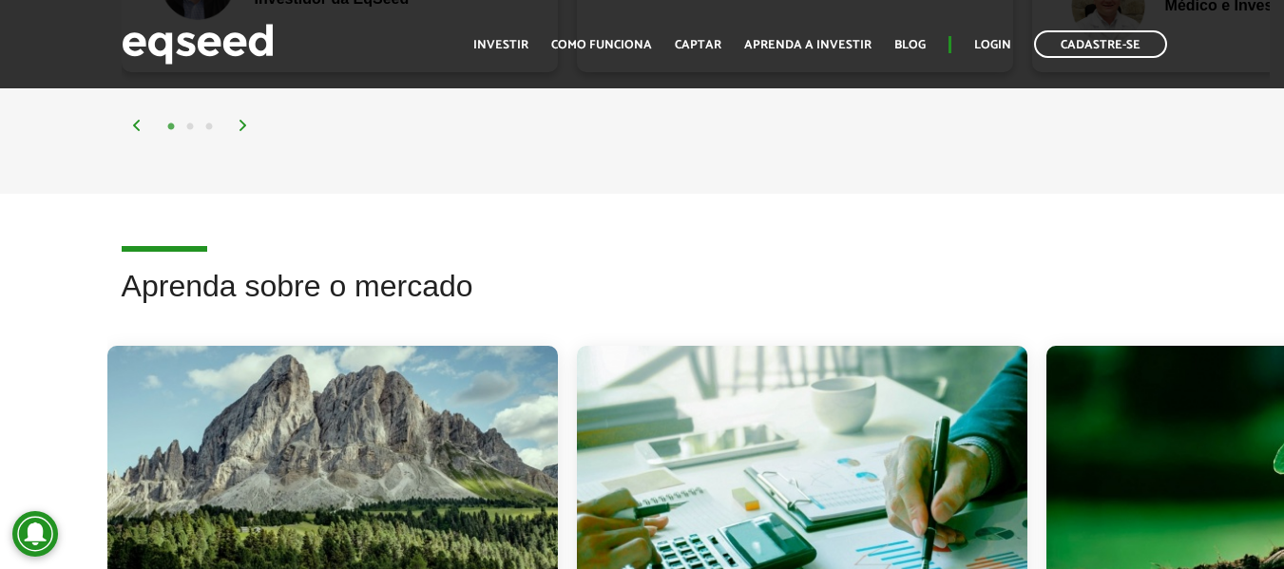
scroll to position [3042, 0]
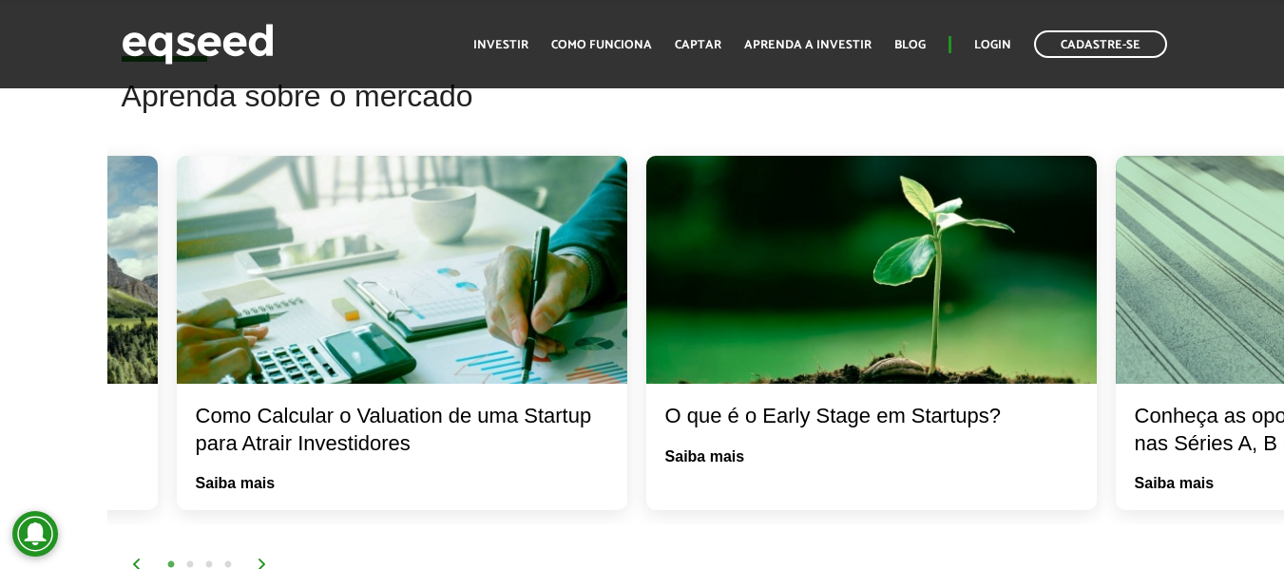
drag, startPoint x: 899, startPoint y: 342, endPoint x: 511, endPoint y: 316, distance: 389.7
click at [511, 316] on div at bounding box center [402, 270] width 451 height 228
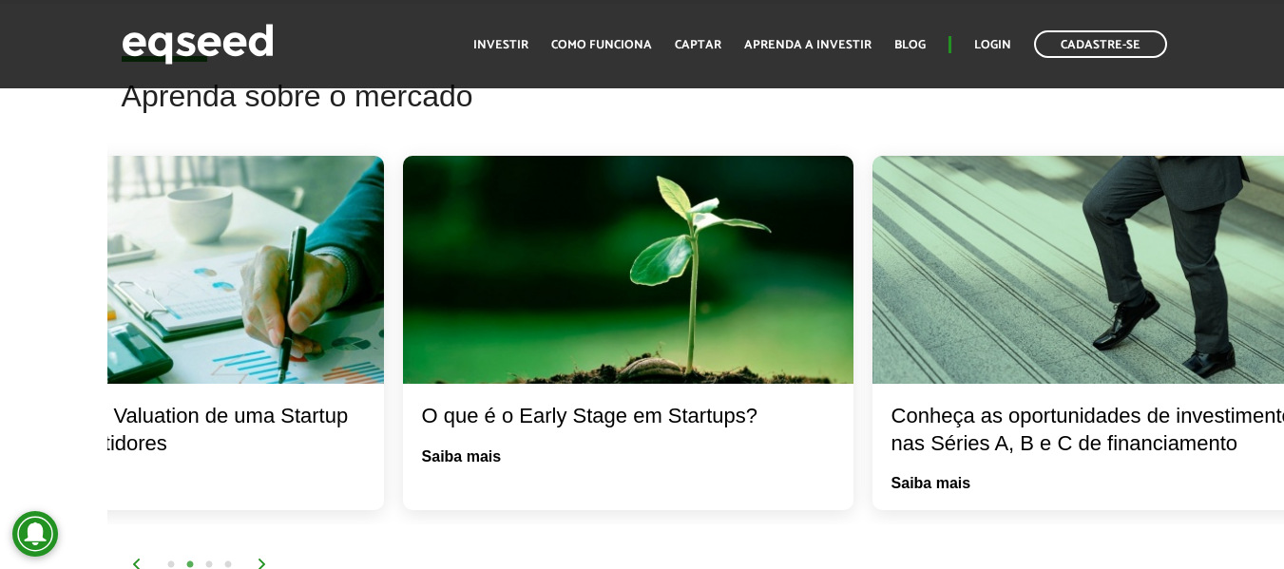
drag, startPoint x: 912, startPoint y: 319, endPoint x: 571, endPoint y: 286, distance: 342.0
click at [572, 286] on div at bounding box center [628, 270] width 451 height 228
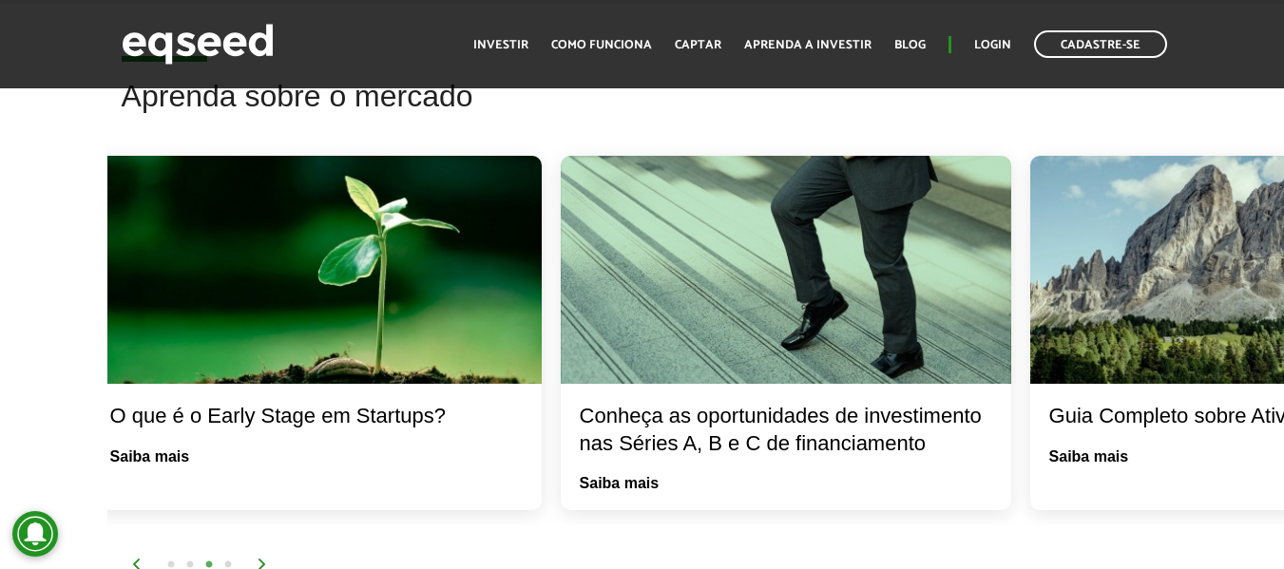
drag, startPoint x: 952, startPoint y: 320, endPoint x: 689, endPoint y: 298, distance: 263.4
click at [718, 299] on div at bounding box center [786, 270] width 451 height 228
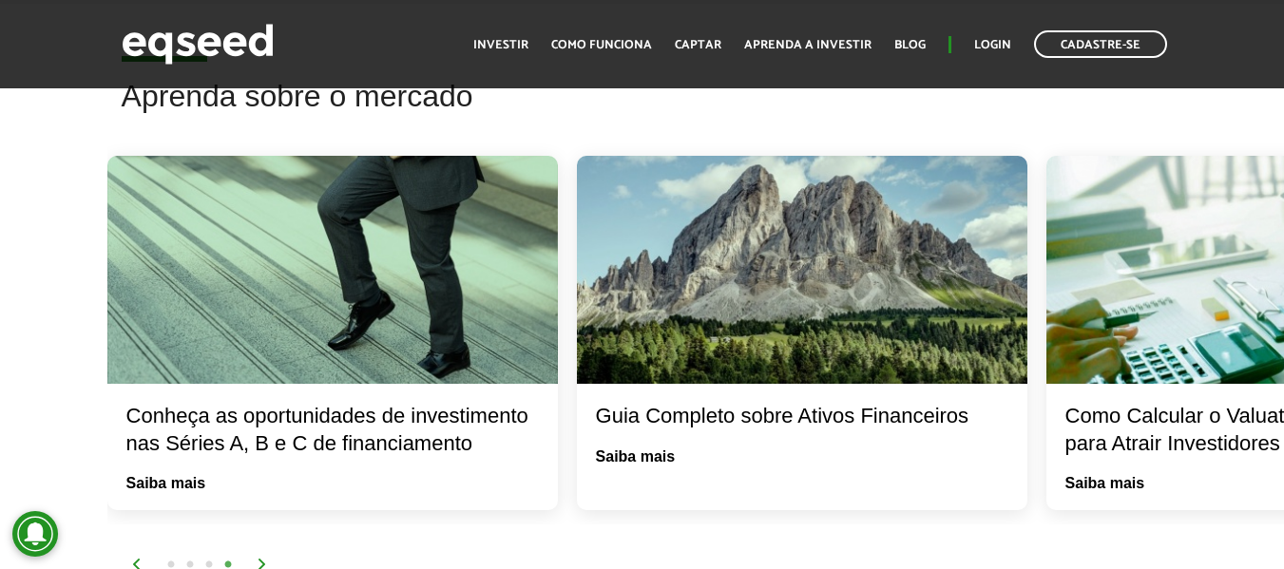
drag, startPoint x: 932, startPoint y: 321, endPoint x: 696, endPoint y: 292, distance: 237.6
click at [726, 297] on div at bounding box center [802, 270] width 451 height 228
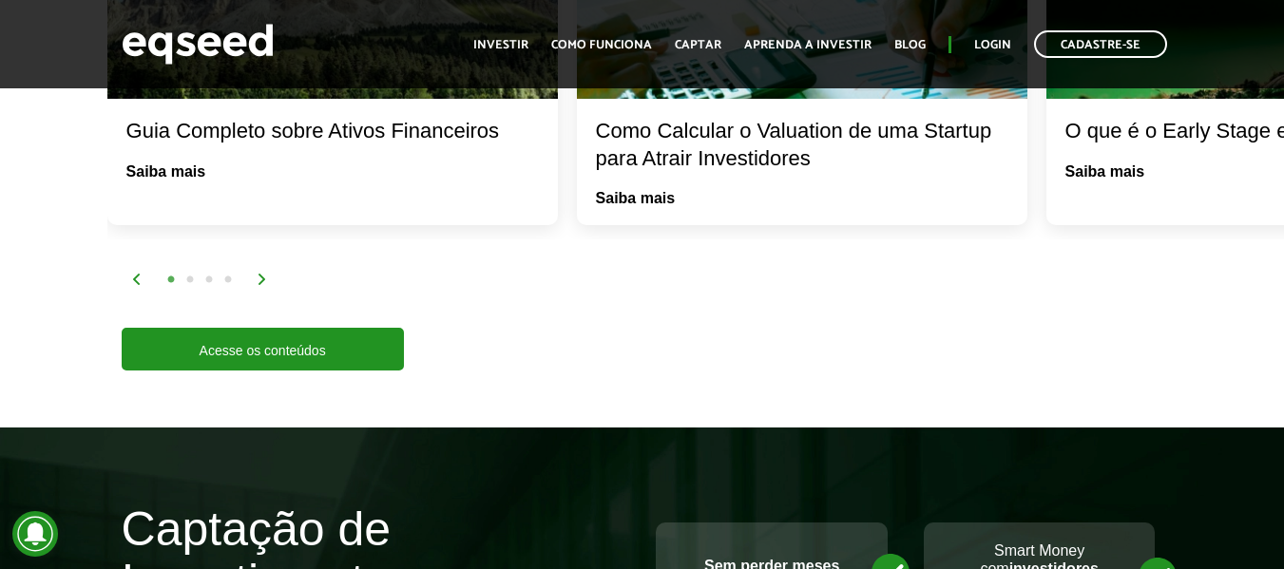
scroll to position [3422, 0]
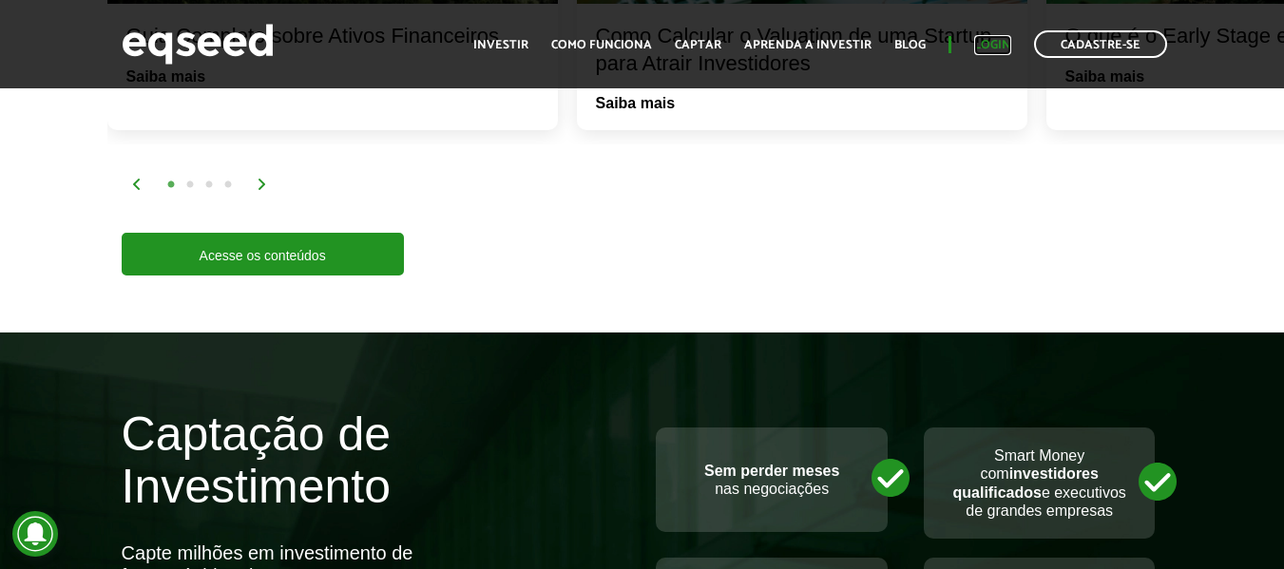
click at [992, 45] on link "Login" at bounding box center [992, 45] width 37 height 12
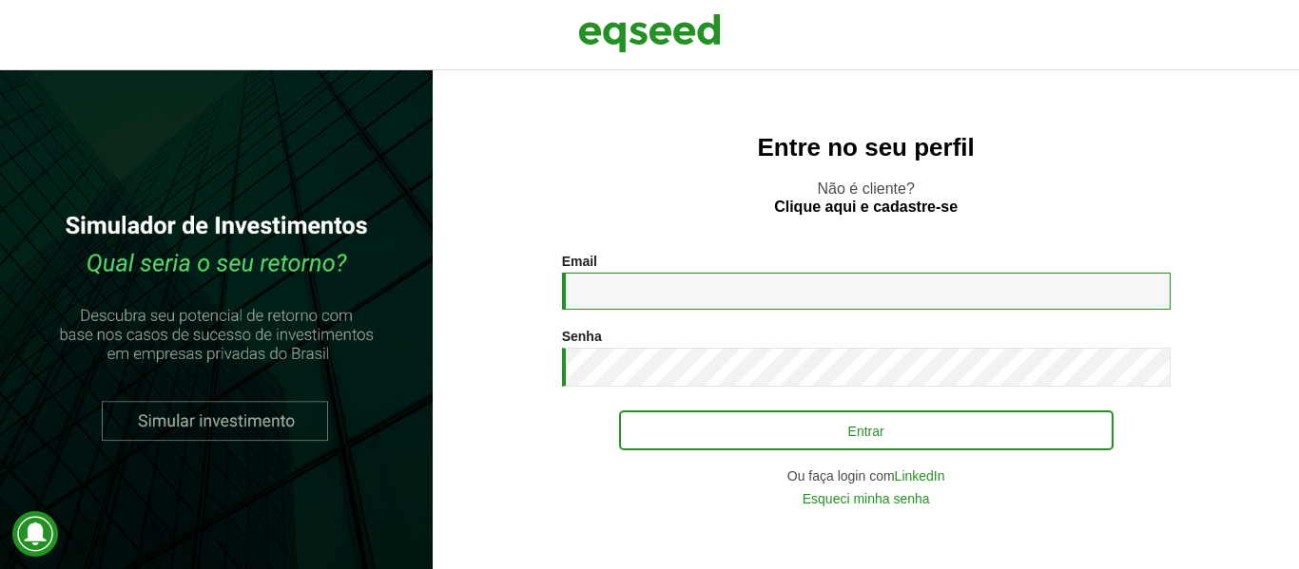
type input "**********"
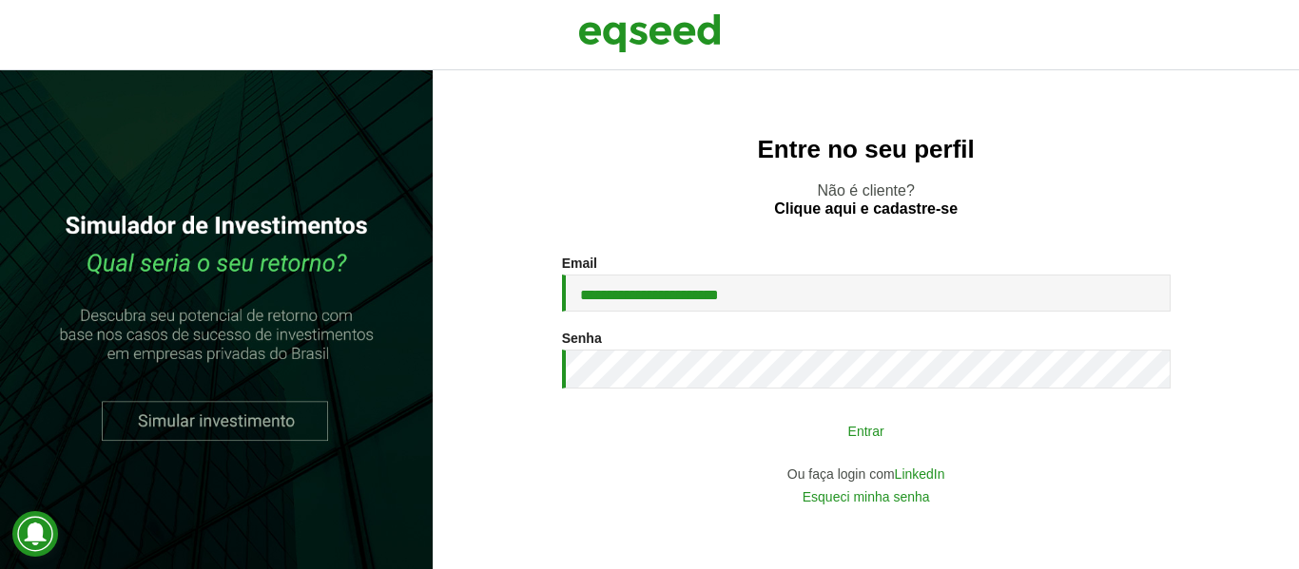
click at [789, 441] on button "Entrar" at bounding box center [866, 431] width 494 height 36
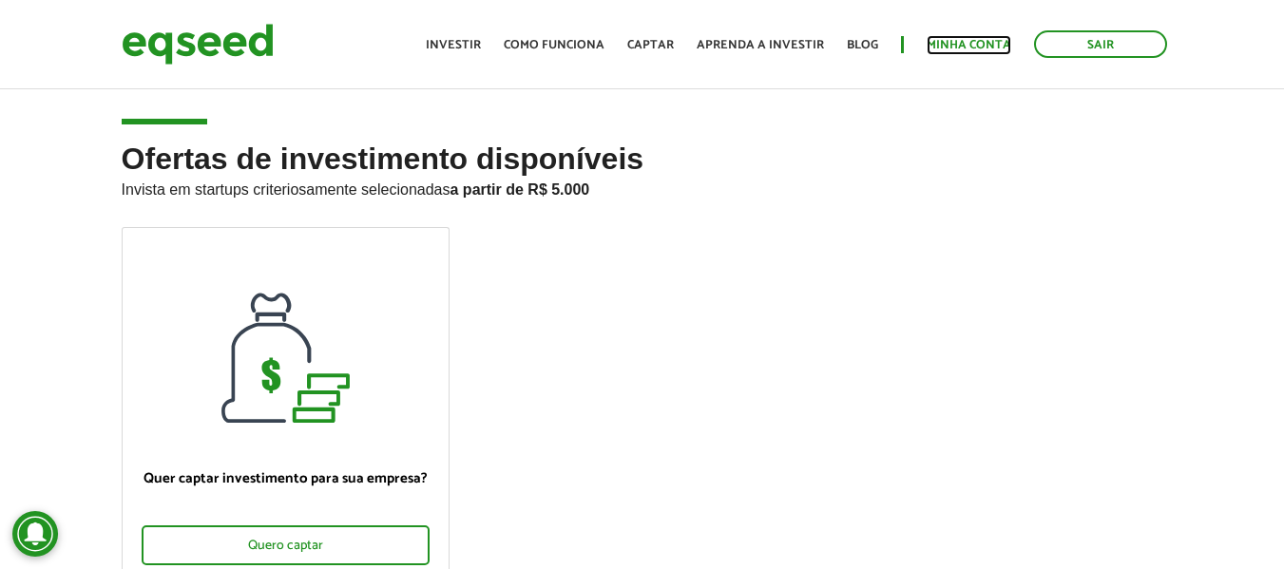
click at [981, 50] on link "Minha conta" at bounding box center [969, 45] width 85 height 12
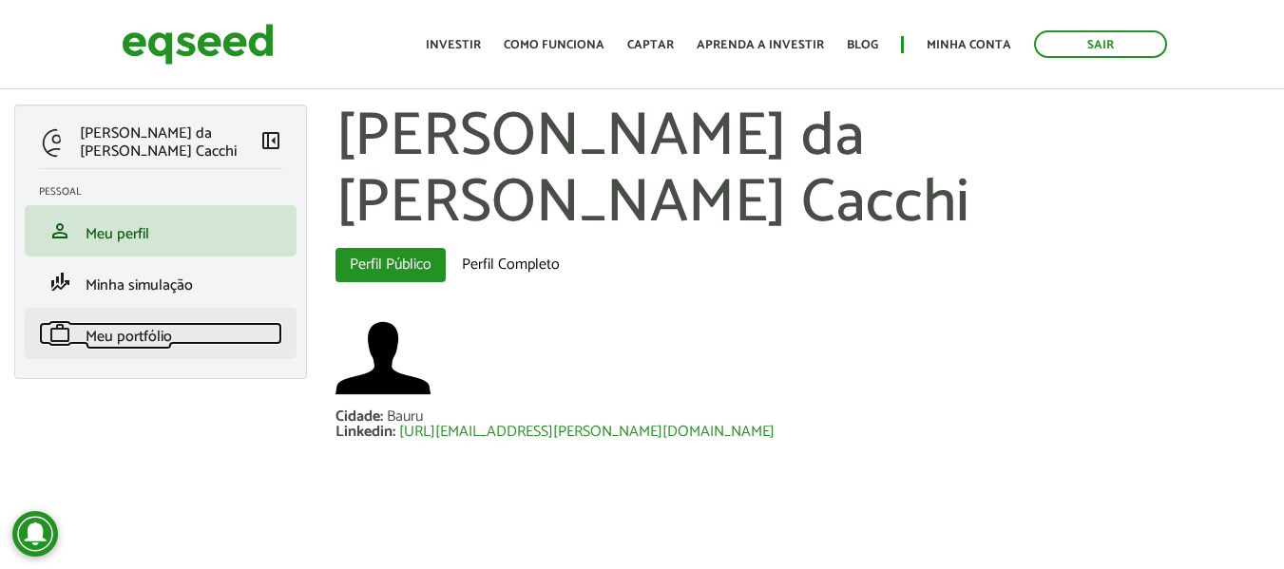
click at [141, 337] on span "Meu portfólio" at bounding box center [129, 337] width 87 height 26
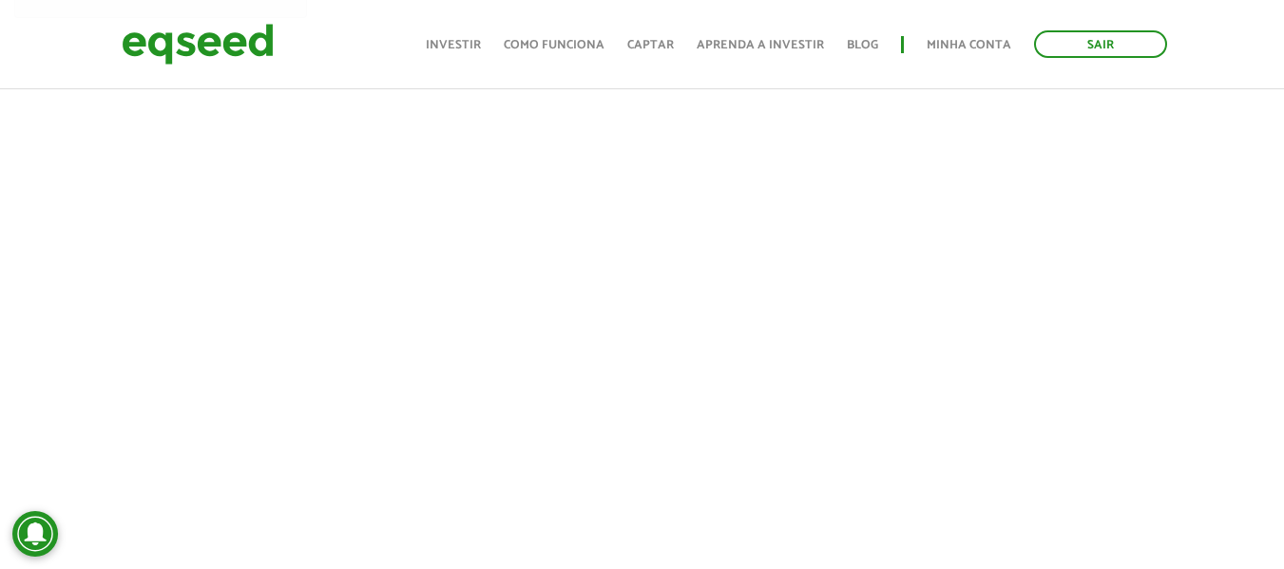
scroll to position [475, 0]
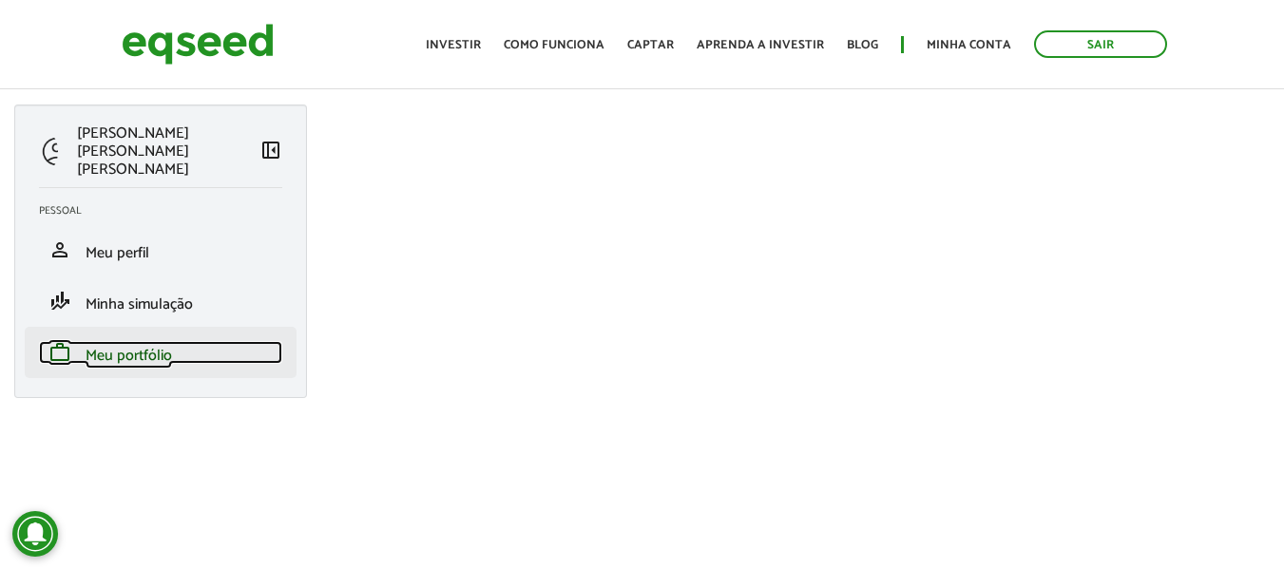
drag, startPoint x: 182, startPoint y: 332, endPoint x: 221, endPoint y: 333, distance: 39.0
click at [182, 341] on link "work Meu portfólio" at bounding box center [160, 352] width 243 height 23
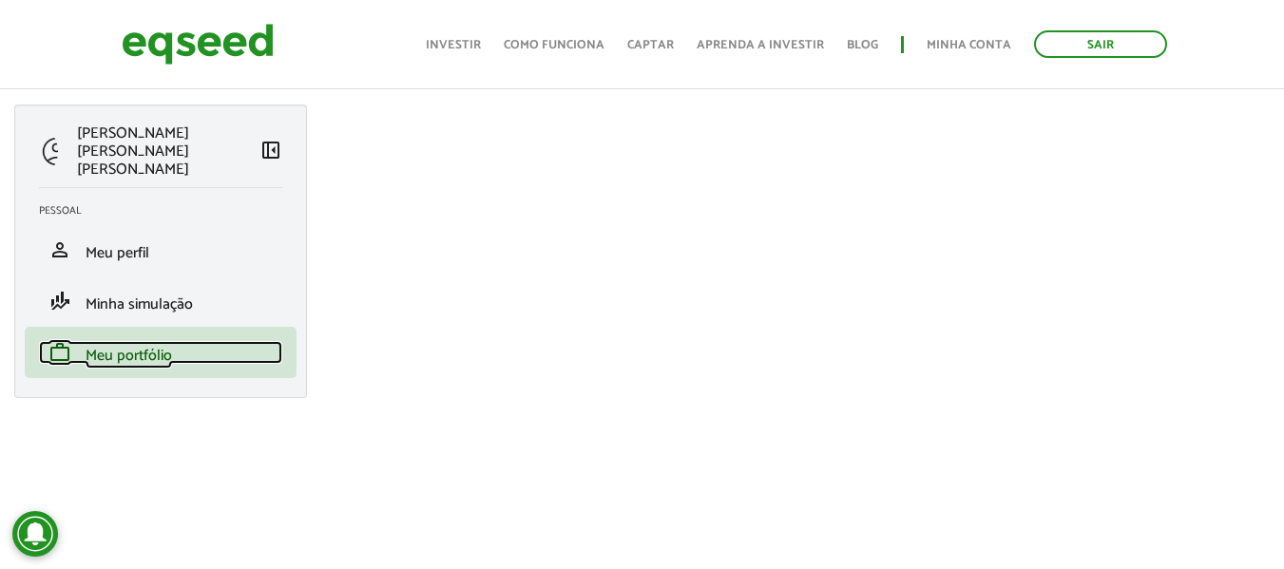
scroll to position [285, 0]
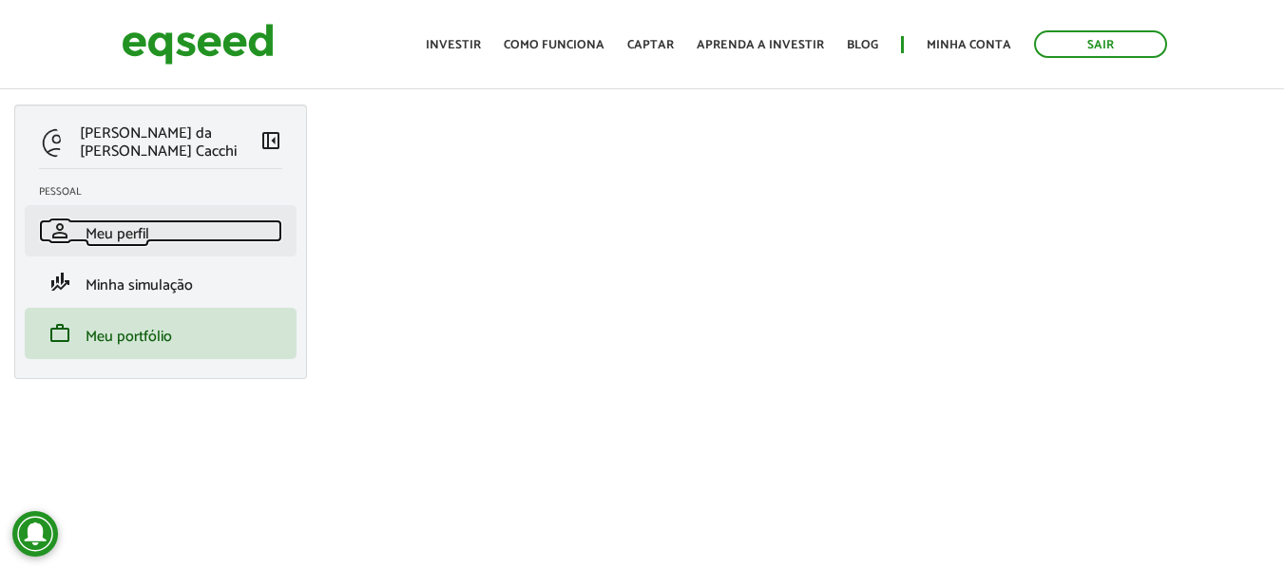
click at [151, 240] on link "person Meu perfil" at bounding box center [160, 231] width 243 height 23
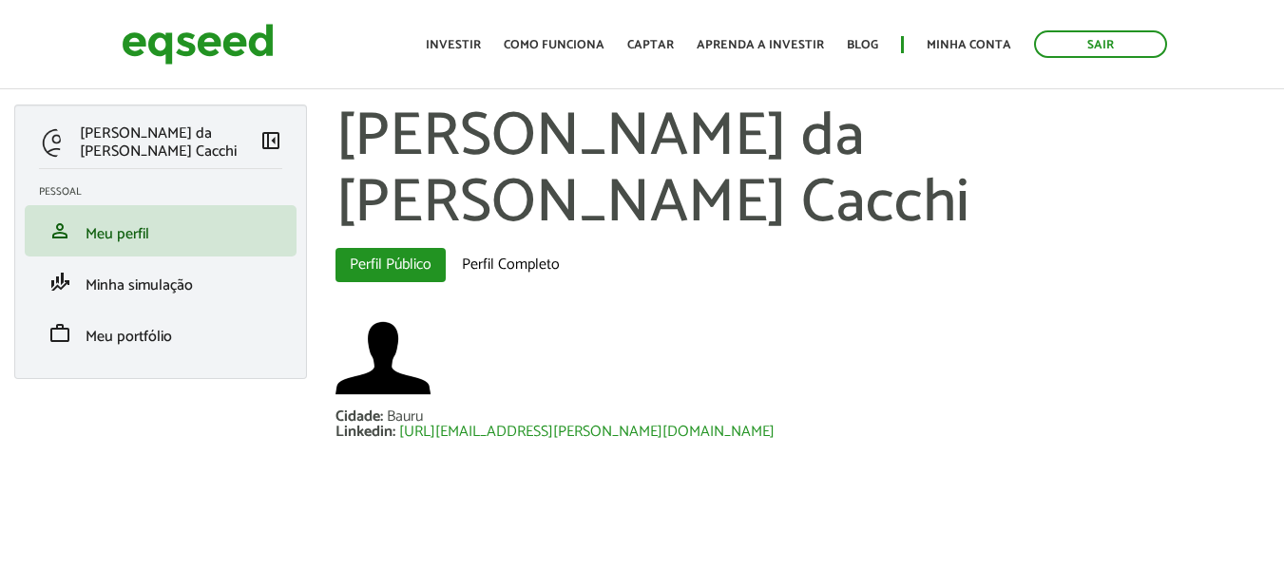
click at [163, 280] on span "Minha simulação" at bounding box center [139, 286] width 107 height 26
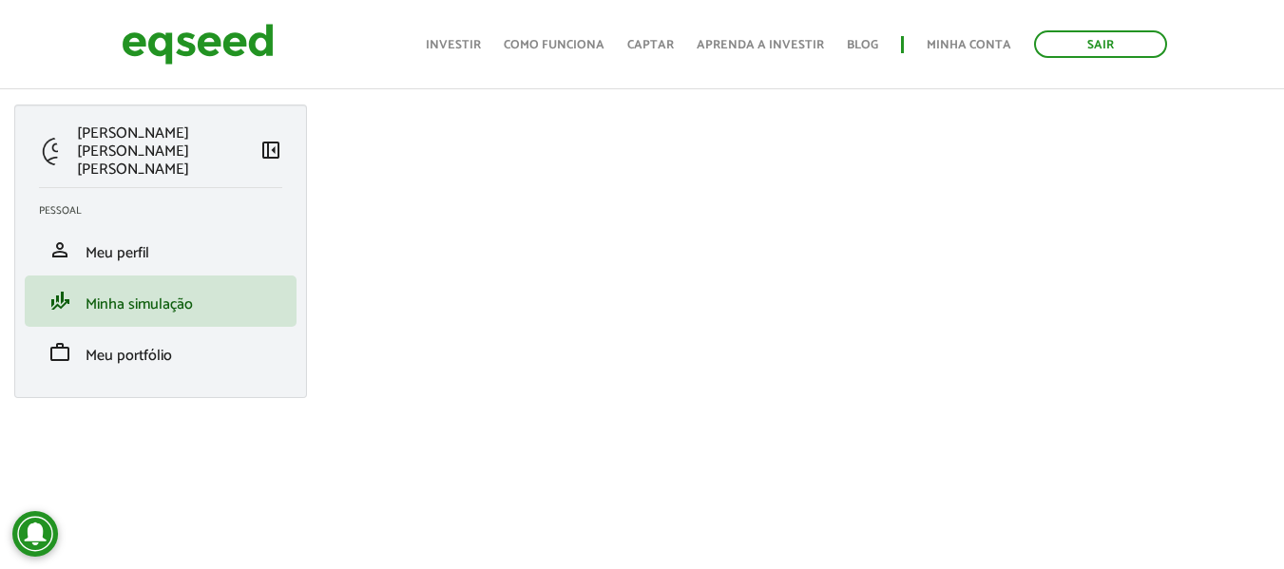
scroll to position [81, 0]
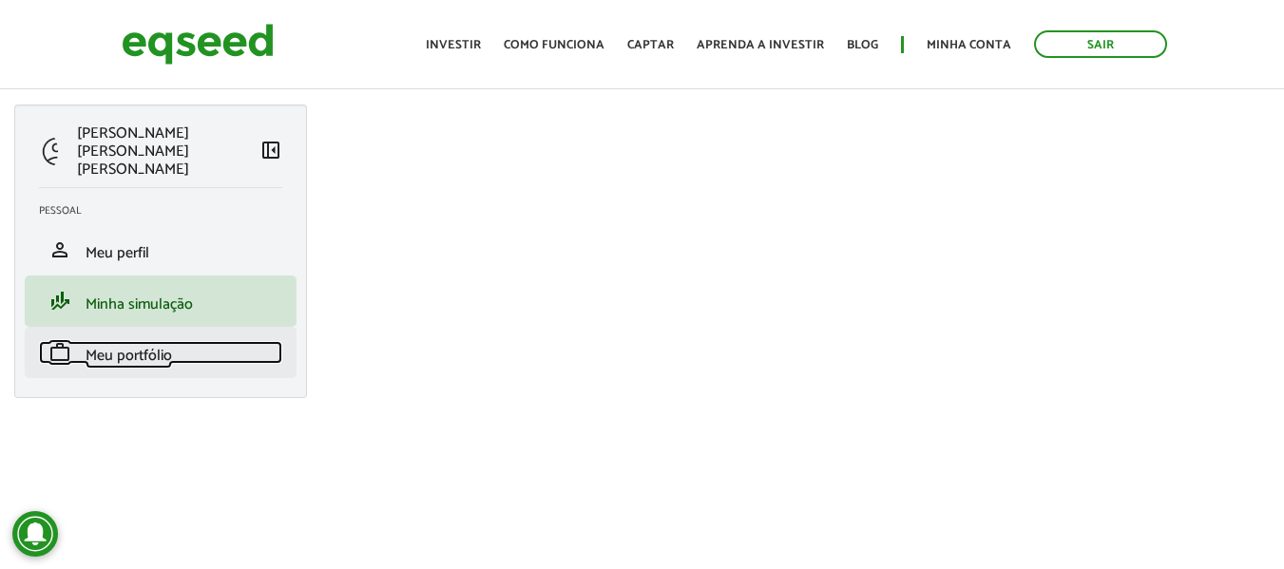
click at [112, 343] on span "Meu portfólio" at bounding box center [129, 356] width 87 height 26
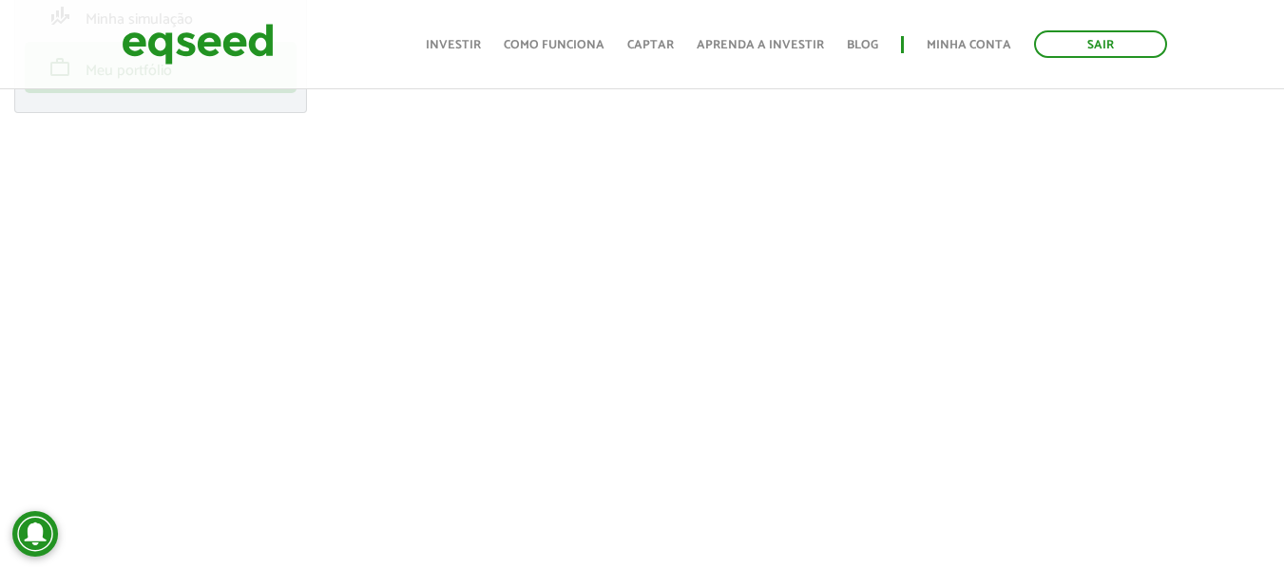
scroll to position [475, 0]
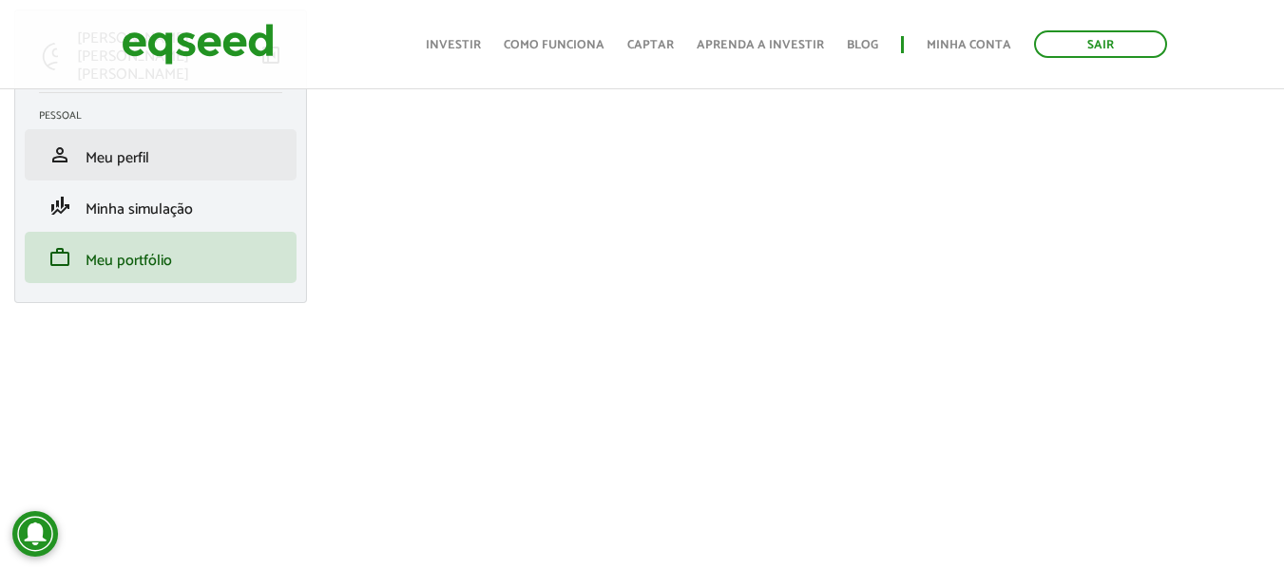
scroll to position [190, 0]
